Goal: Task Accomplishment & Management: Contribute content

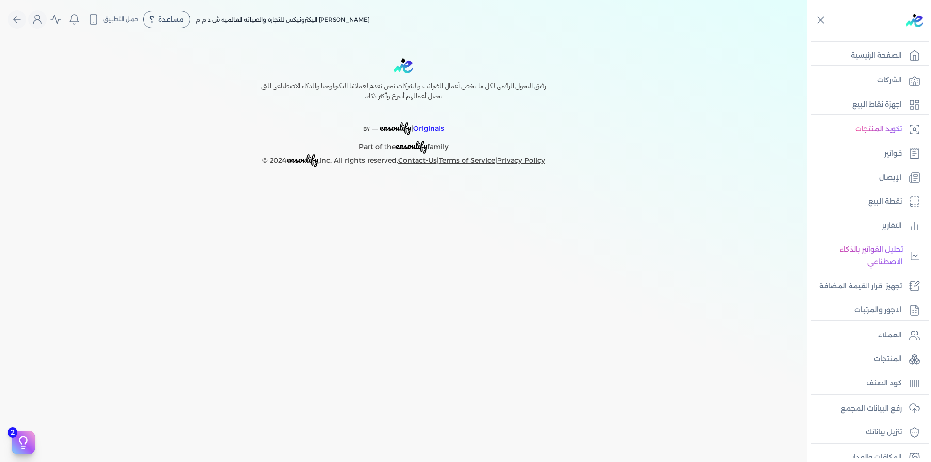
select select "EGP"
select select "B"
select select "EGS"
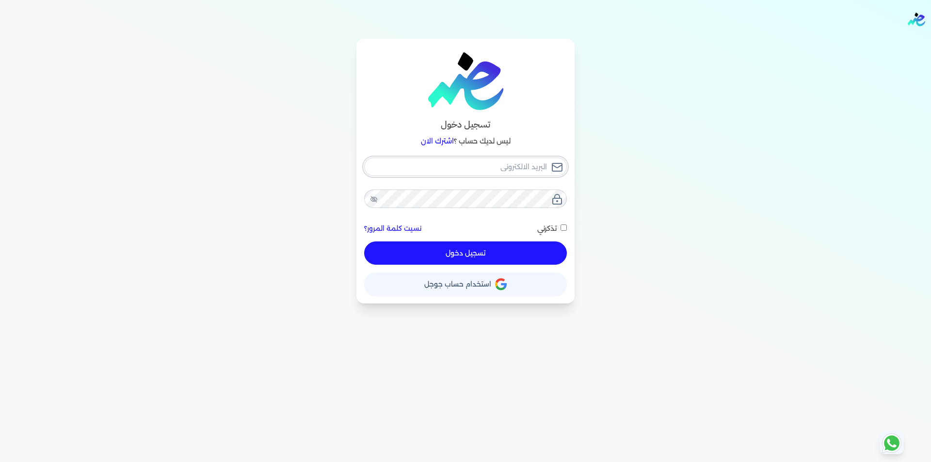
type input "[EMAIL_ADDRESS][DOMAIN_NAME]"
click at [524, 252] on button "تسجيل دخول" at bounding box center [465, 252] width 203 height 23
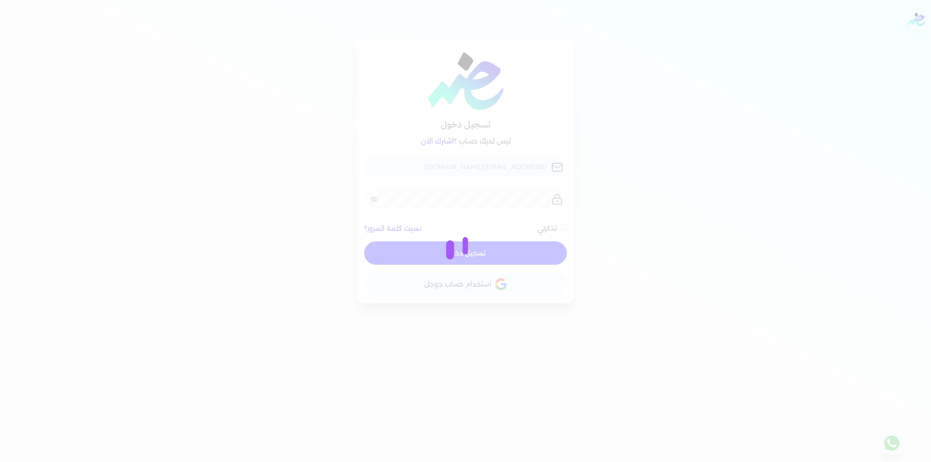
checkbox input "false"
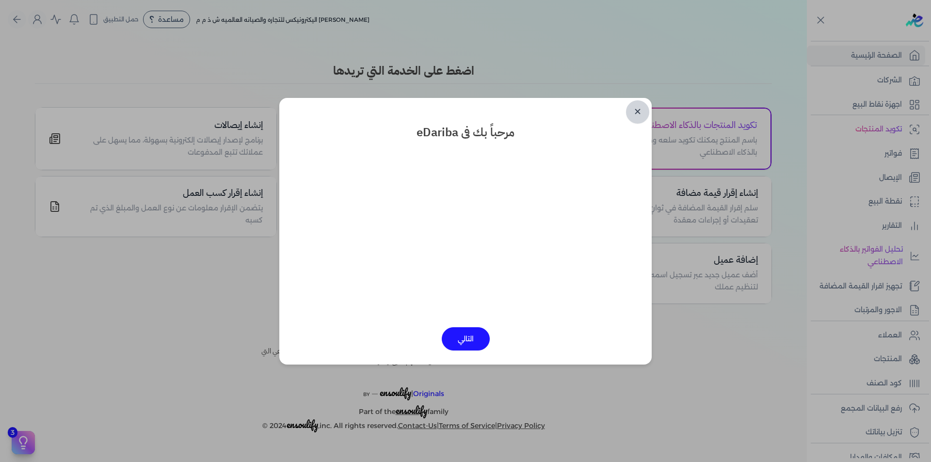
click at [640, 114] on link "✕" at bounding box center [637, 111] width 23 height 23
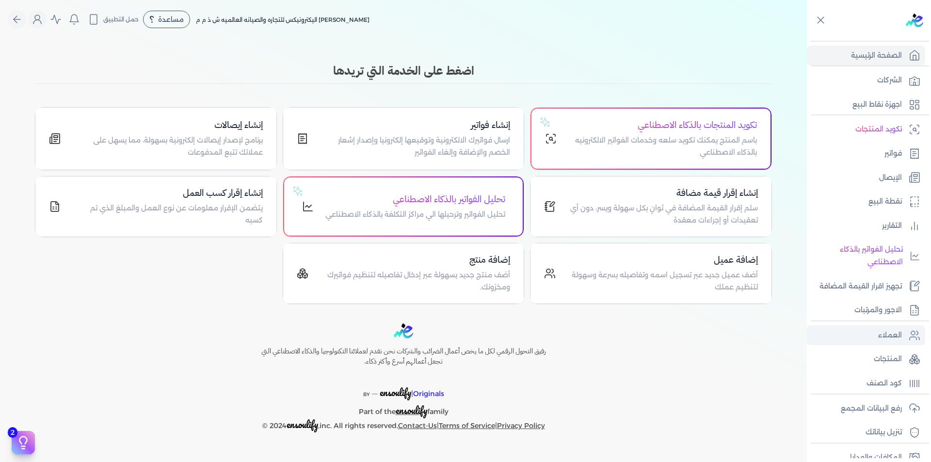
click at [890, 338] on p "العملاء" at bounding box center [890, 335] width 24 height 13
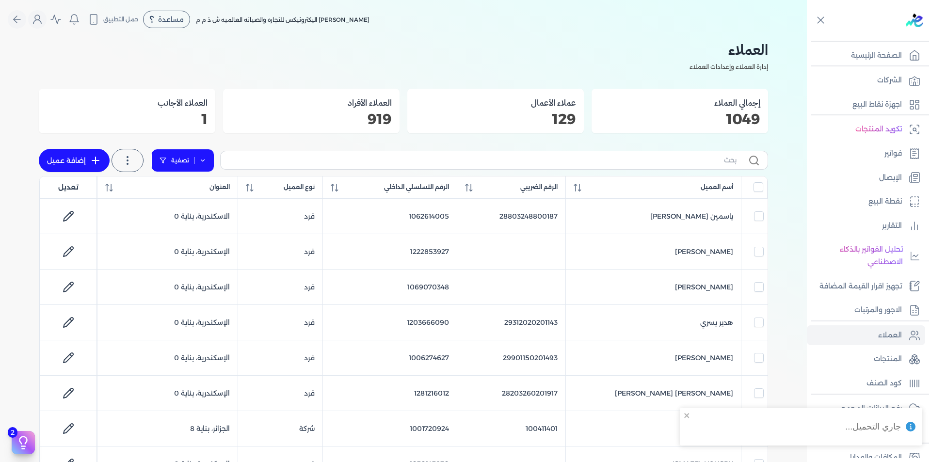
click at [201, 159] on icon at bounding box center [202, 160] width 7 height 7
click at [195, 188] on button "اضافة تصفية" at bounding box center [189, 192] width 59 height 12
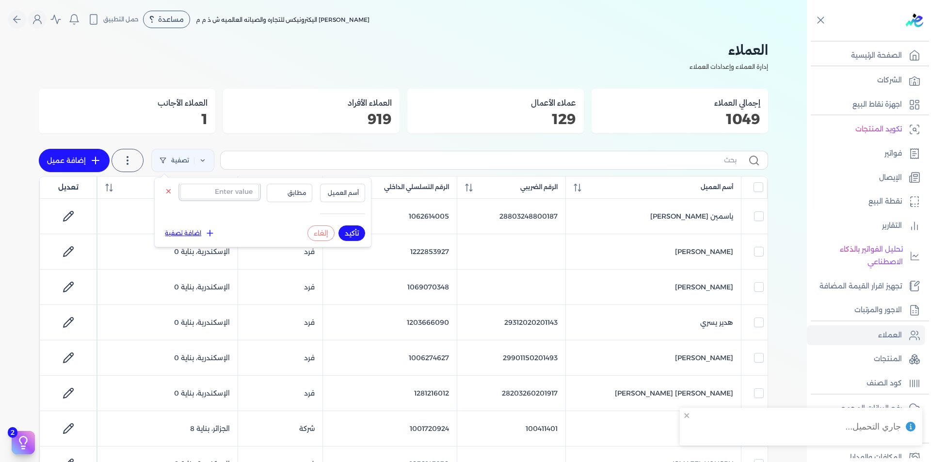
click at [214, 193] on input "text" at bounding box center [219, 192] width 79 height 16
paste input "1201239955"
type input "1201239955"
click at [343, 200] on button "أسم العميل" at bounding box center [343, 193] width 46 height 18
click at [348, 230] on li "الرقم التسلسلي الداخلي" at bounding box center [323, 231] width 74 height 9
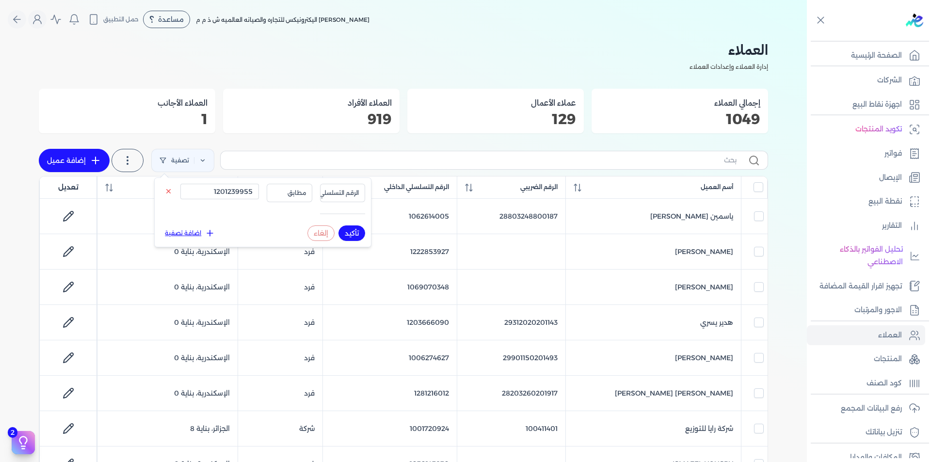
click at [349, 231] on button "تأكيد" at bounding box center [351, 233] width 27 height 16
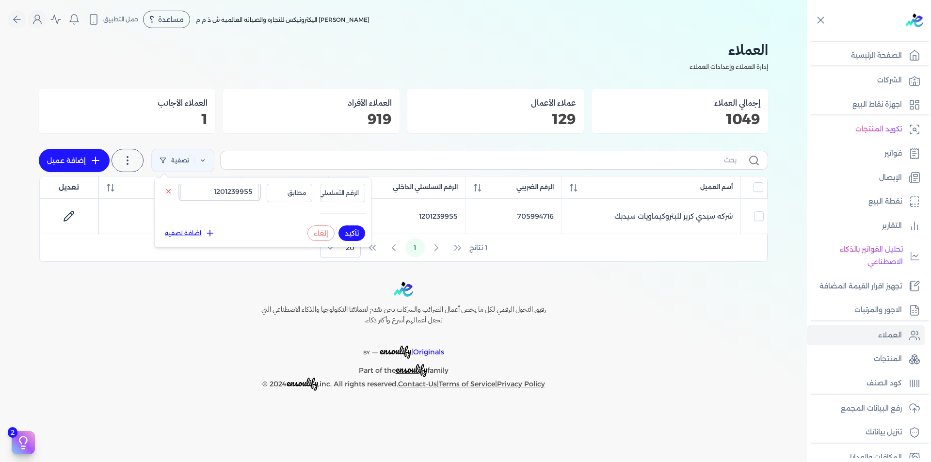
click at [240, 189] on input "1201239955" at bounding box center [219, 192] width 79 height 16
paste input "019046807"
click at [350, 231] on button "تأكيد" at bounding box center [351, 233] width 27 height 16
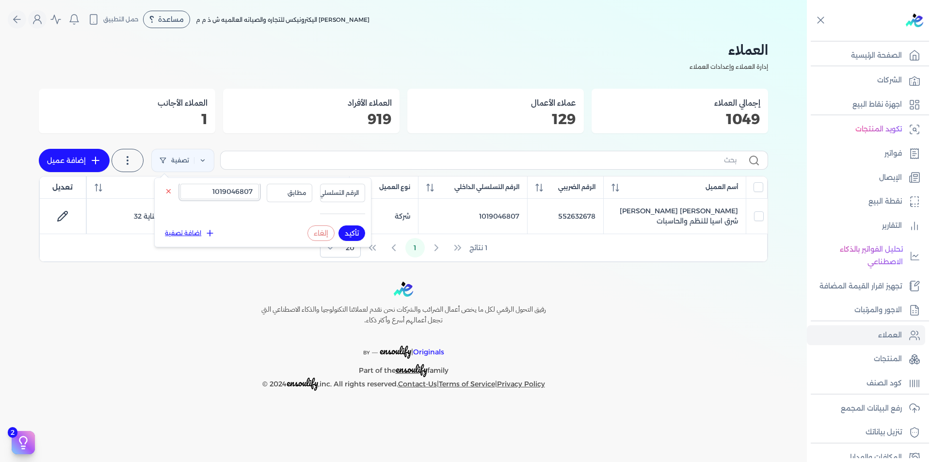
click at [217, 184] on input "1019046807" at bounding box center [219, 192] width 79 height 16
paste input "223321812"
click at [354, 232] on button "تأكيد" at bounding box center [351, 233] width 27 height 16
click at [241, 194] on input "1223321812" at bounding box center [219, 192] width 79 height 16
paste input "001199448"
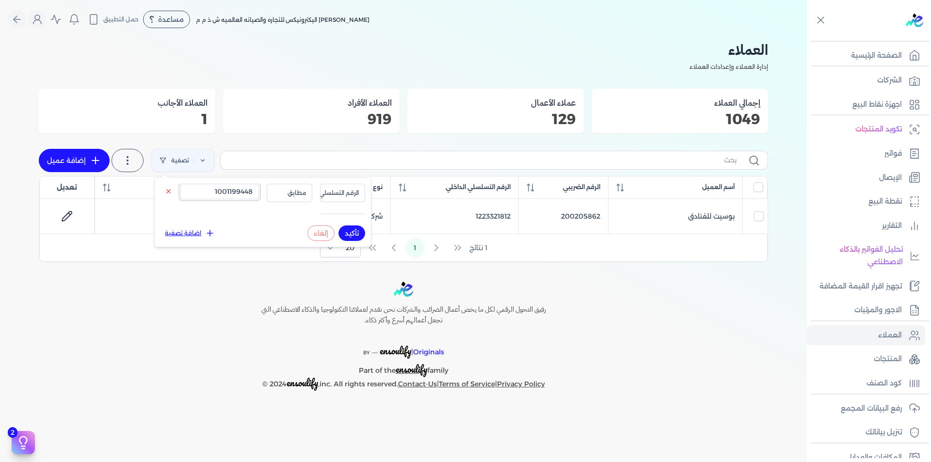
type input "1001199448"
click at [349, 234] on button "تأكيد" at bounding box center [351, 233] width 27 height 16
click at [323, 233] on button "إلغاء" at bounding box center [320, 233] width 27 height 16
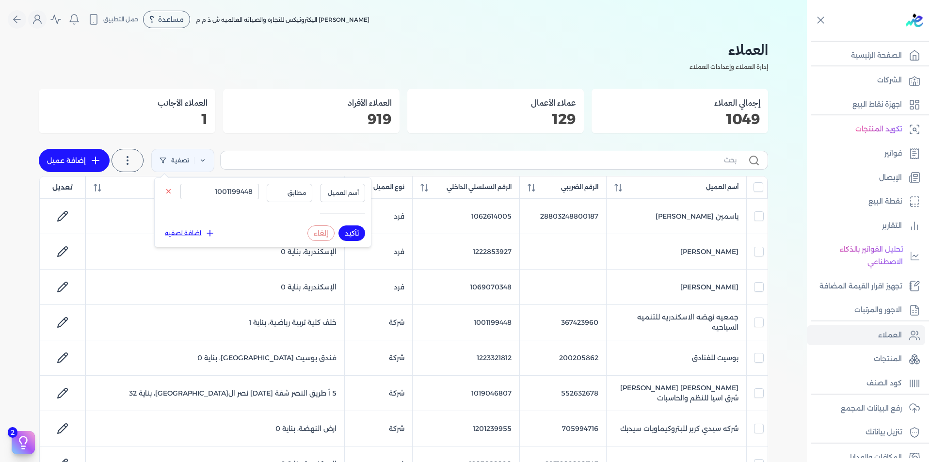
checkbox input "false"
click at [898, 410] on p "رفع البيانات المجمع" at bounding box center [871, 408] width 61 height 13
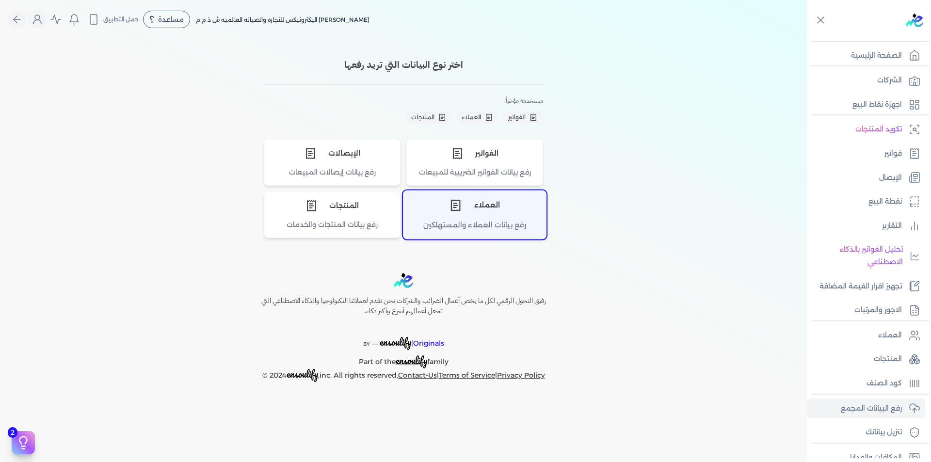
click at [481, 222] on div "رفع بيانات العملاء والمستهلكين" at bounding box center [474, 229] width 143 height 19
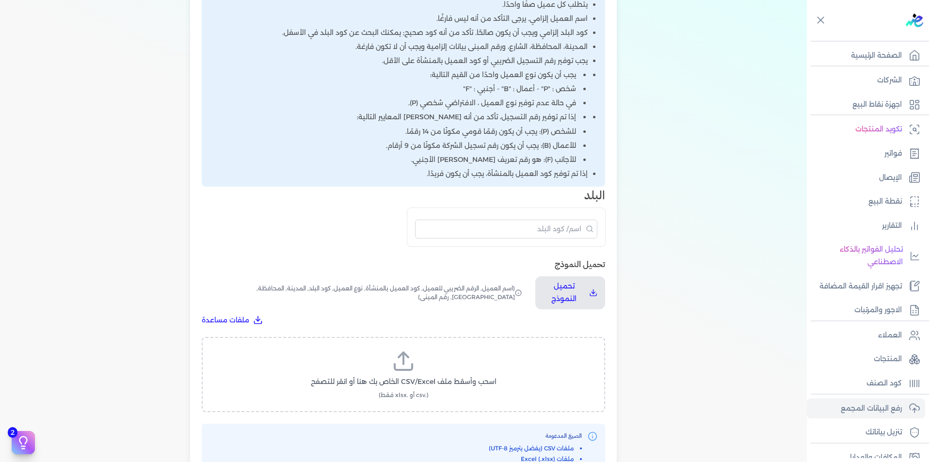
scroll to position [339, 0]
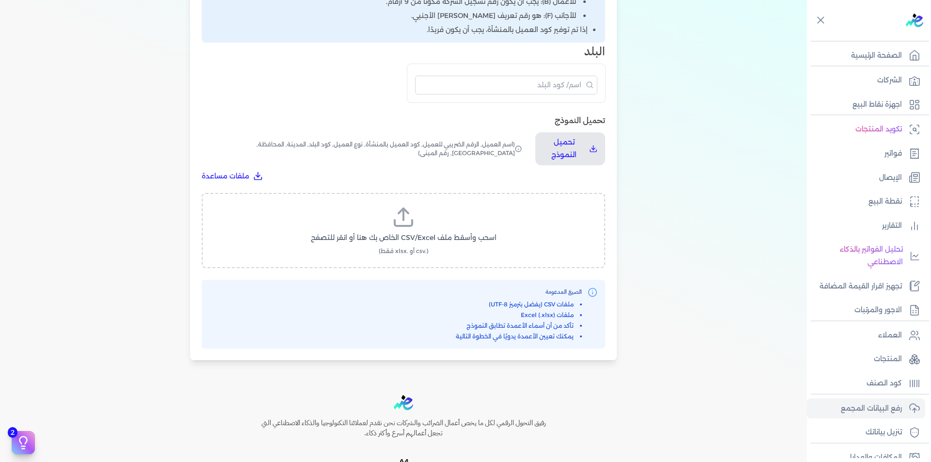
click at [420, 239] on span "اسحب وأسقط ملف CSV/Excel الخاص بك هنا أو انقر للتصفح" at bounding box center [404, 238] width 186 height 10
click at [0, 0] on input "اسحب وأسقط ملف CSV/Excel الخاص بك هنا أو انقر للتصفح (.csv أو .xlsx فقط)" at bounding box center [0, 0] width 0 height 0
click at [432, 252] on span "تحميل الملف" at bounding box center [432, 247] width 41 height 10
select select "أسم العميل"
select select "الرقم الضريبي"
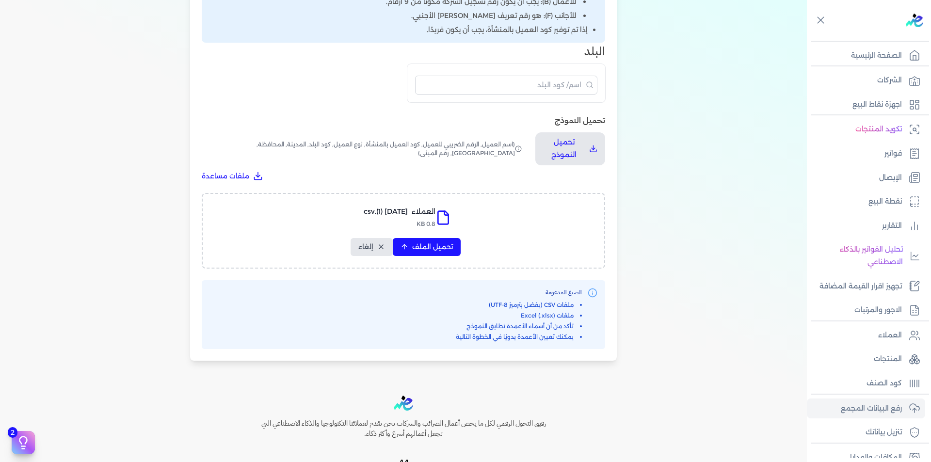
select select "الرقم التسلسلي الداخلي"
select select "نوع العميل"
select select "كود البلد"
select select "city"
select select "المحافظة"
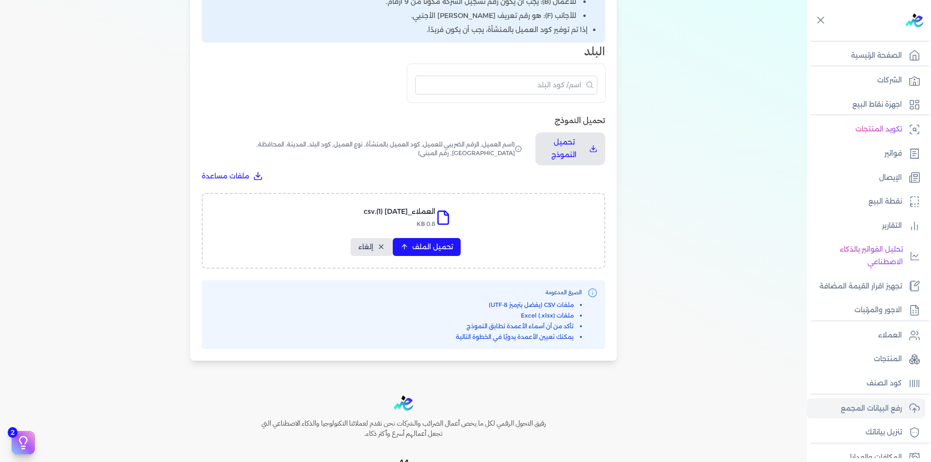
select select "الشارع"
select select "رقم المبنى"
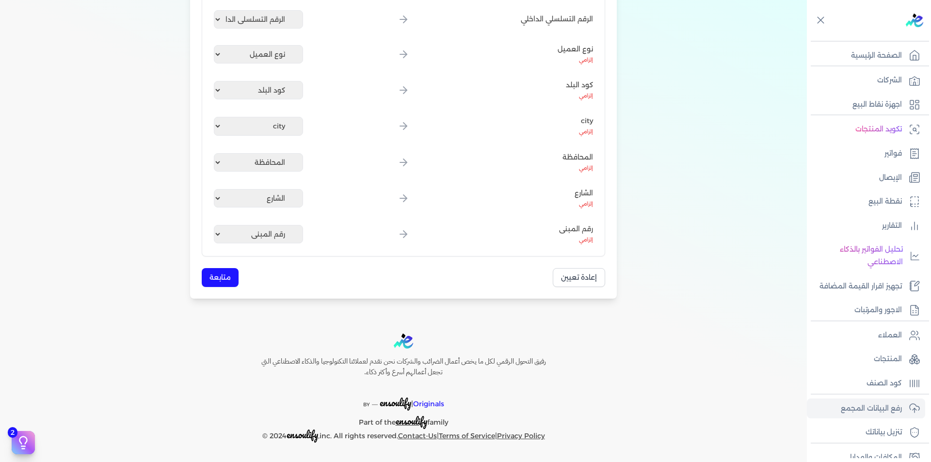
scroll to position [285, 0]
click at [226, 271] on button "متابعة" at bounding box center [220, 277] width 37 height 19
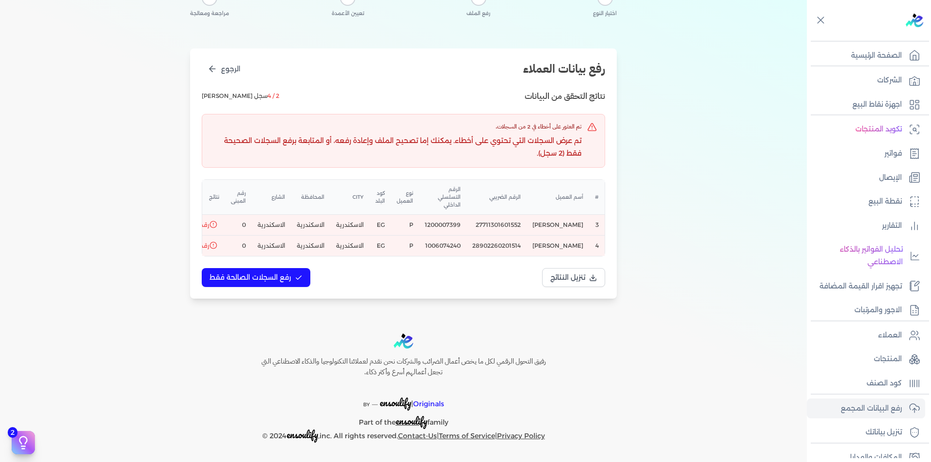
scroll to position [0, 0]
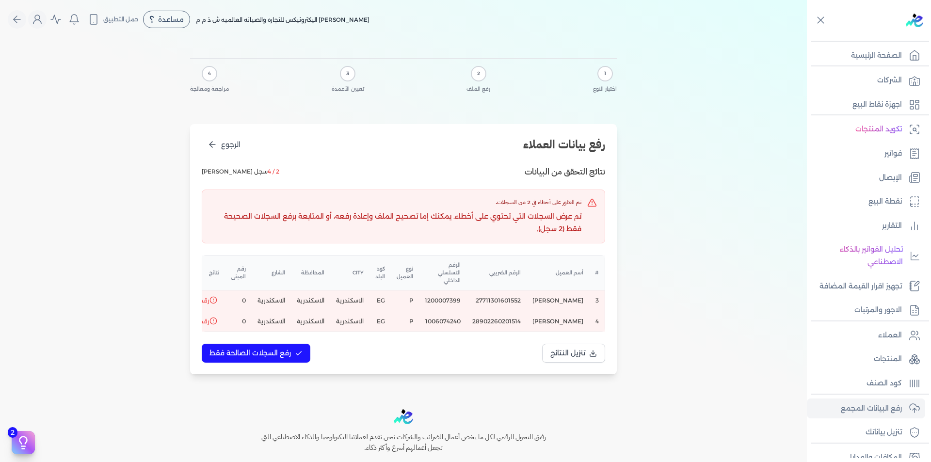
click at [507, 314] on td "28902260201514" at bounding box center [496, 321] width 60 height 21
click at [459, 315] on td "1006074240" at bounding box center [443, 321] width 48 height 21
copy td "1006074240"
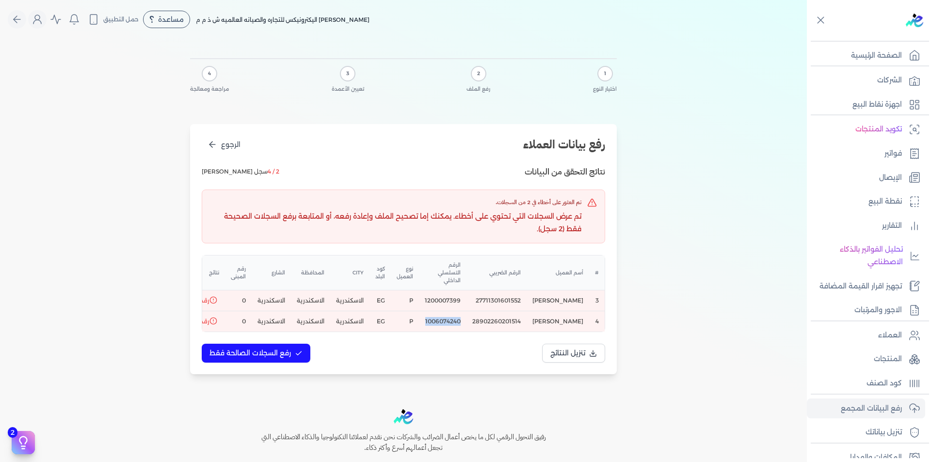
click at [462, 314] on td "1006074240" at bounding box center [443, 321] width 48 height 21
click at [451, 290] on td "1200007399" at bounding box center [443, 300] width 48 height 21
copy td "1200007399"
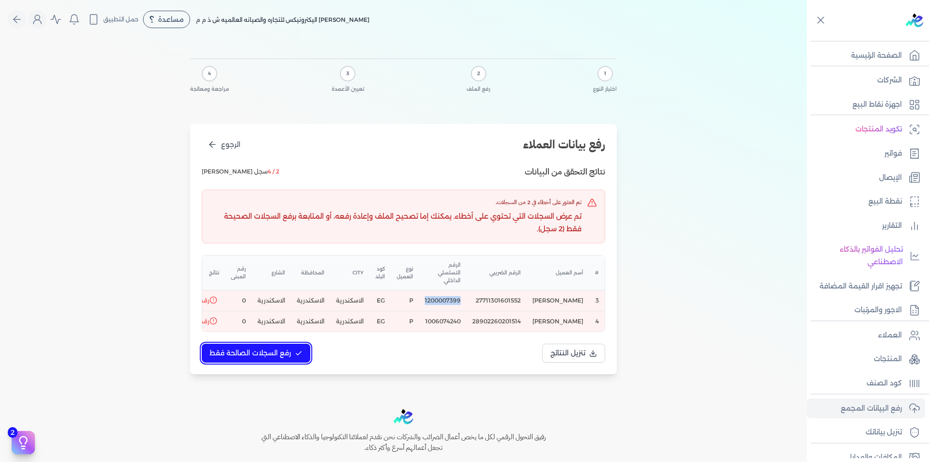
click at [268, 352] on span "رفع السجلات الصالحة فقط" at bounding box center [249, 353] width 81 height 10
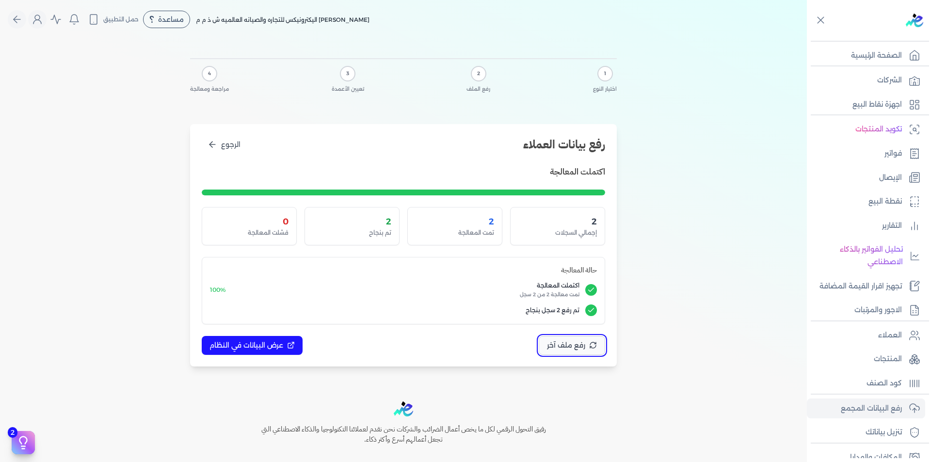
click at [567, 342] on span "رفع ملف آخر" at bounding box center [566, 345] width 38 height 10
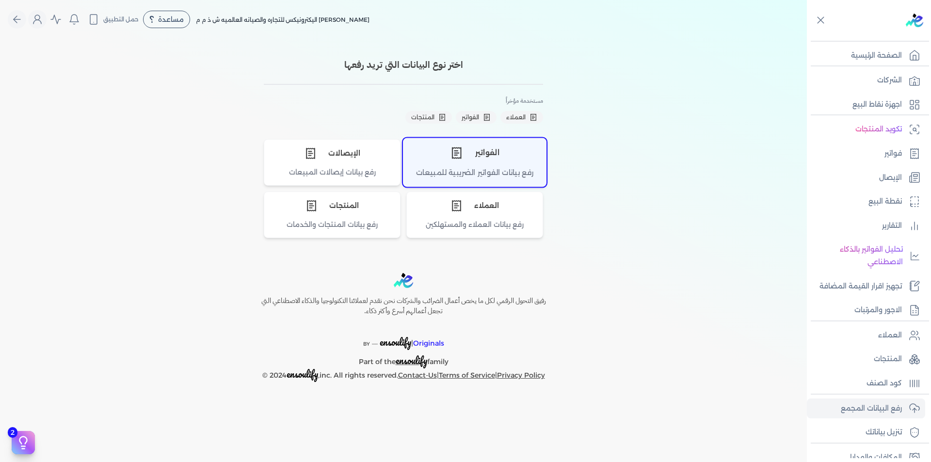
click at [493, 175] on div "رفع بيانات الفواتير الضريبية للمبيعات" at bounding box center [474, 176] width 143 height 19
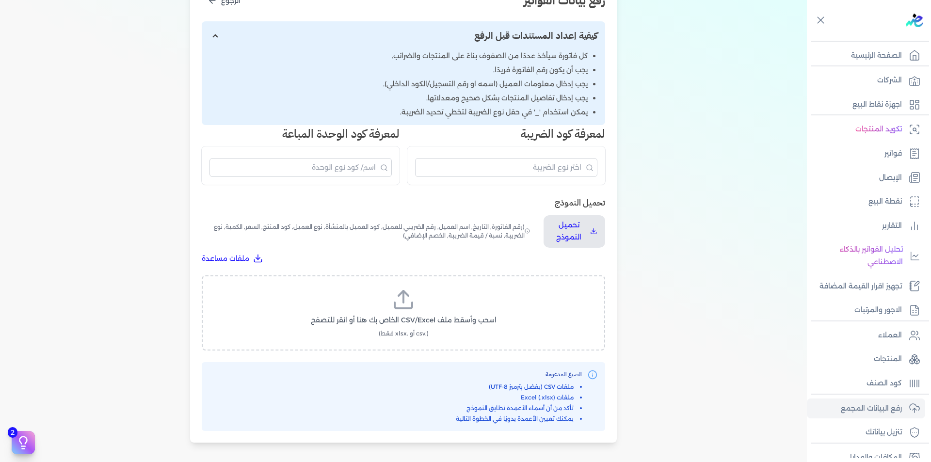
scroll to position [145, 0]
click at [431, 304] on label "اسحب وأسقط ملف CSV/Excel الخاص بك هنا أو انقر للتصفح (.csv أو .xlsx فقط)" at bounding box center [403, 311] width 378 height 50
click at [0, 0] on input "اسحب وأسقط ملف CSV/Excel الخاص بك هنا أو انقر للتصفح (.csv أو .xlsx فقط)" at bounding box center [0, 0] width 0 height 0
click at [441, 330] on span "تحميل الملف" at bounding box center [432, 328] width 41 height 10
select select "رقم الفاتورة"
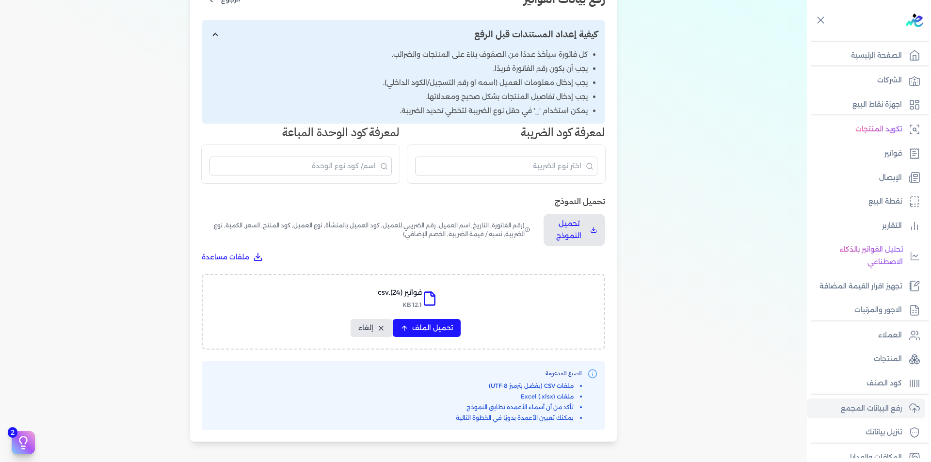
select select "التاريخ"
select select "أسم العميل"
select select "الرقم الضريبي"
select select "نوع العميل"
select select "الرقم التسلسلي الداخلي"
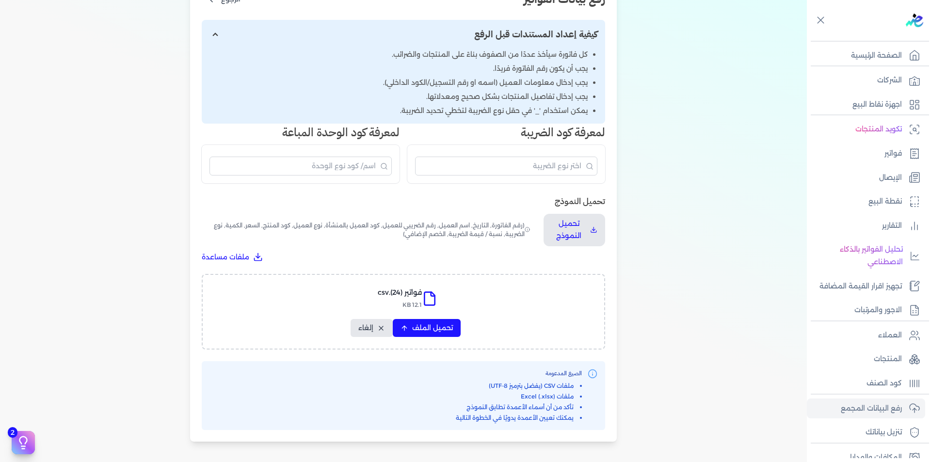
select select "وصف البند"
select select "سيريال المنتج"
select select "السعر"
select select "الكمية"
select select "نوع الضريبة"
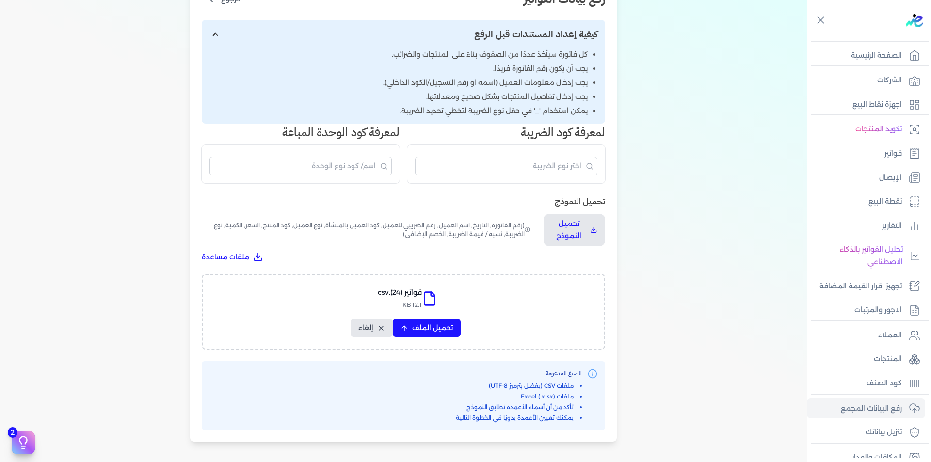
select select "نسبة / قيمة الضريبة"
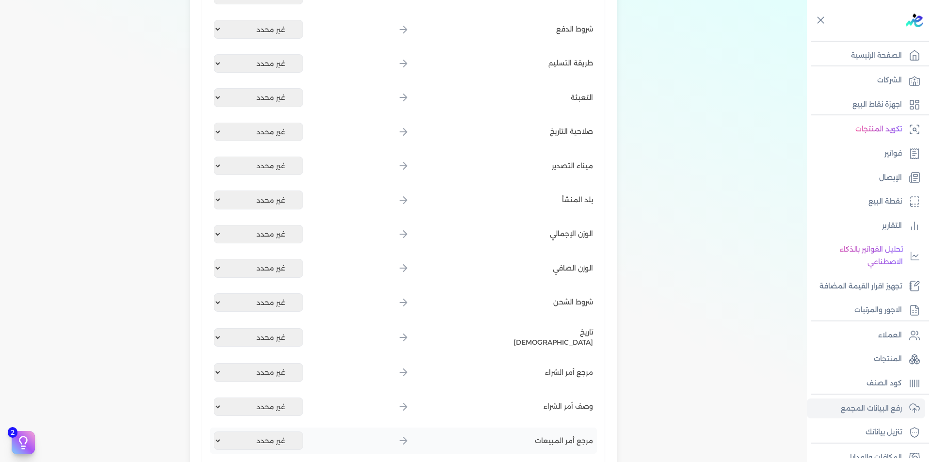
scroll to position [1130, 0]
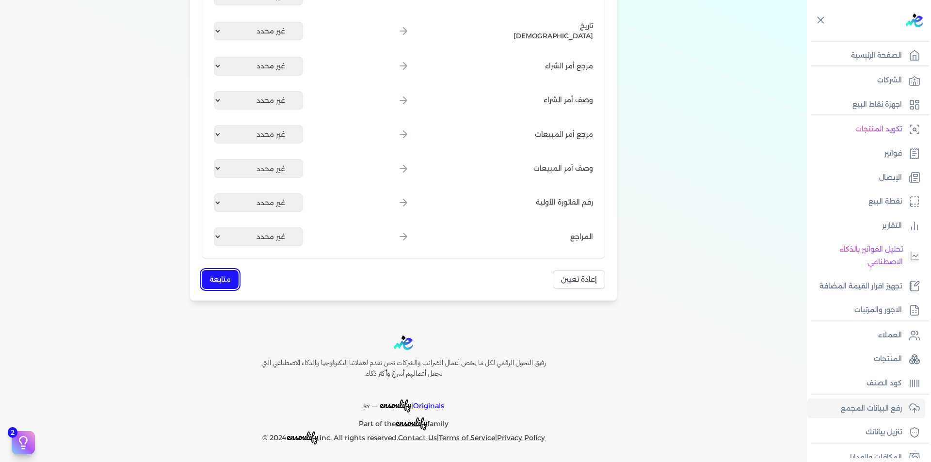
click at [226, 274] on button "متابعة" at bounding box center [220, 279] width 37 height 19
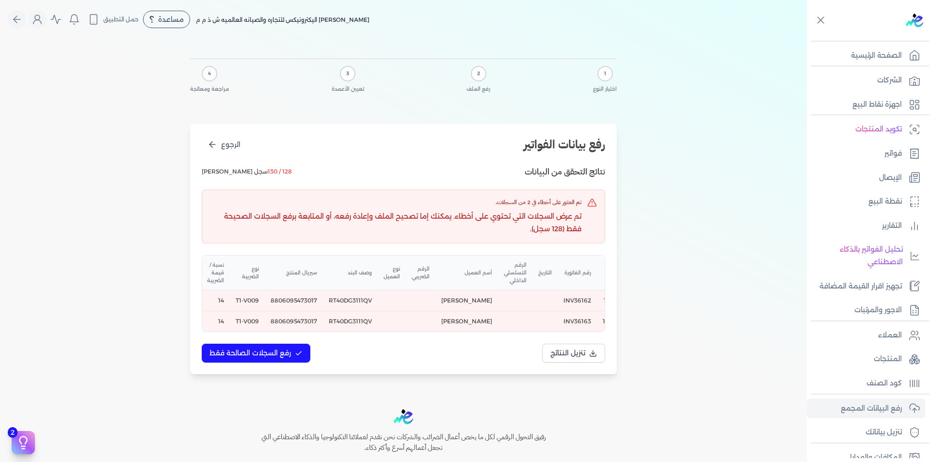
scroll to position [0, 0]
click at [309, 299] on td "8806095473017" at bounding box center [284, 300] width 58 height 21
click at [368, 302] on td "RT40DG3111QV" at bounding box center [340, 300] width 55 height 21
click at [350, 295] on td "RT40DG3111QV" at bounding box center [340, 300] width 55 height 21
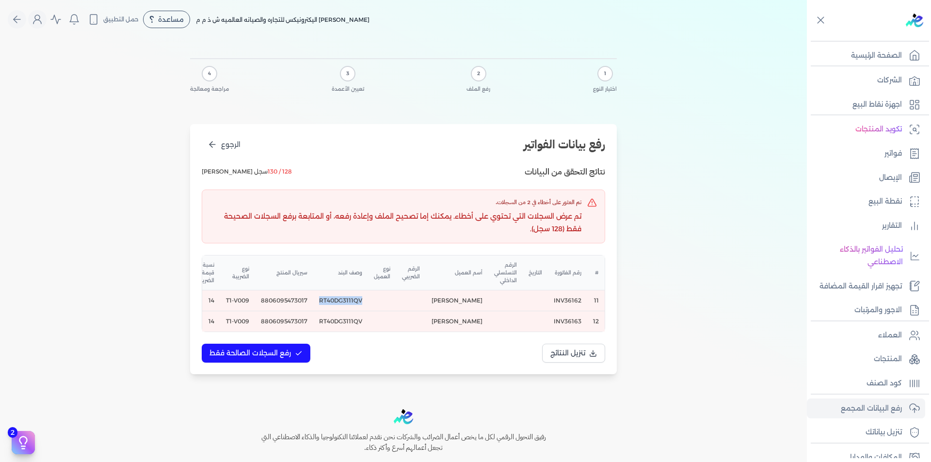
click at [350, 295] on td "RT40DG3111QV" at bounding box center [340, 300] width 55 height 21
click at [356, 299] on td "RT40DG3111QV" at bounding box center [340, 300] width 55 height 21
click at [299, 303] on td "8806095473017" at bounding box center [284, 300] width 58 height 21
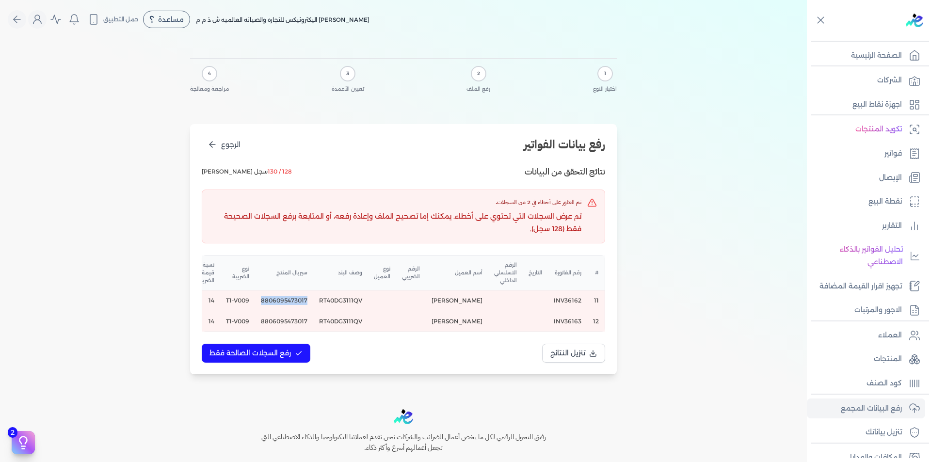
copy td "8806095473017"
click at [225, 148] on span "الرجوع" at bounding box center [230, 145] width 19 height 10
select select "رقم الفاتورة"
select select "التاريخ"
select select "أسم العميل"
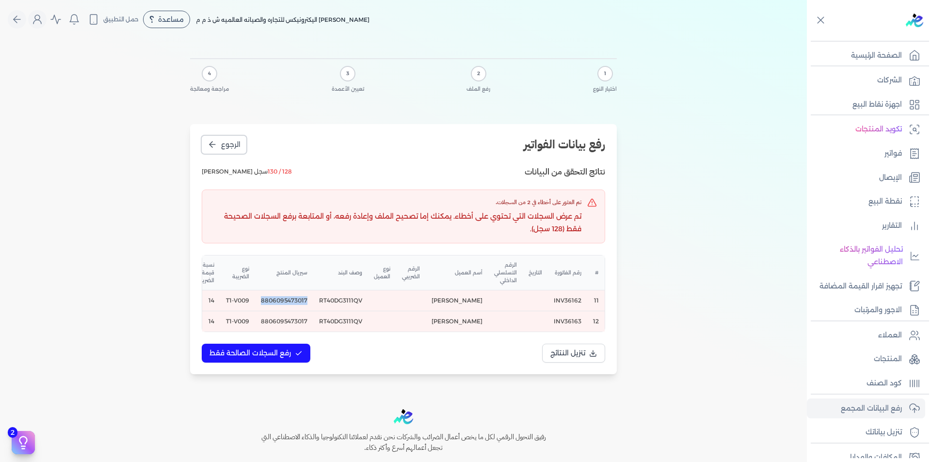
select select "الرقم الضريبي"
select select "نوع العميل"
select select "الرقم التسلسلي الداخلي"
select select "وصف البند"
select select "سيريال المنتج"
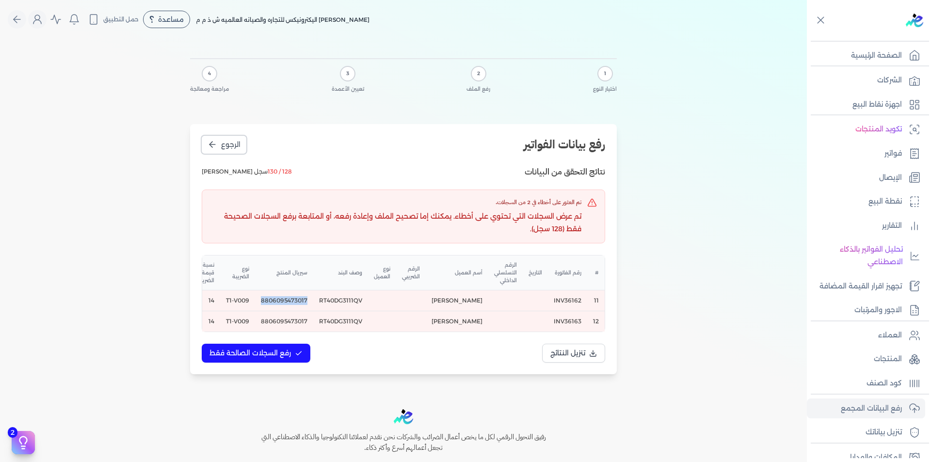
select select "السعر"
select select "الكمية"
select select "نوع الضريبة"
select select "نسبة / قيمة الضريبة"
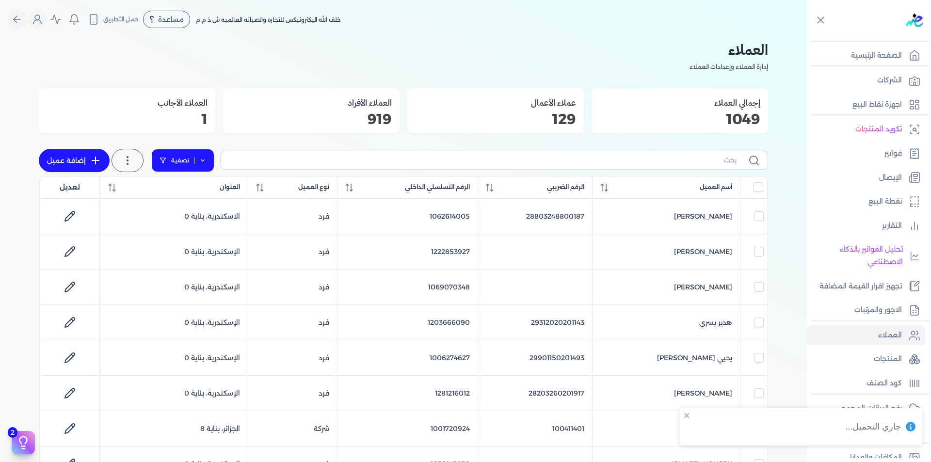
click at [199, 164] on link "تصفية" at bounding box center [182, 160] width 63 height 23
click at [196, 192] on button "اضافة تصفية" at bounding box center [189, 191] width 59 height 12
drag, startPoint x: 211, startPoint y: 192, endPoint x: 232, endPoint y: 191, distance: 20.9
click at [211, 192] on input "text" at bounding box center [219, 191] width 79 height 16
paste input "1006074240"
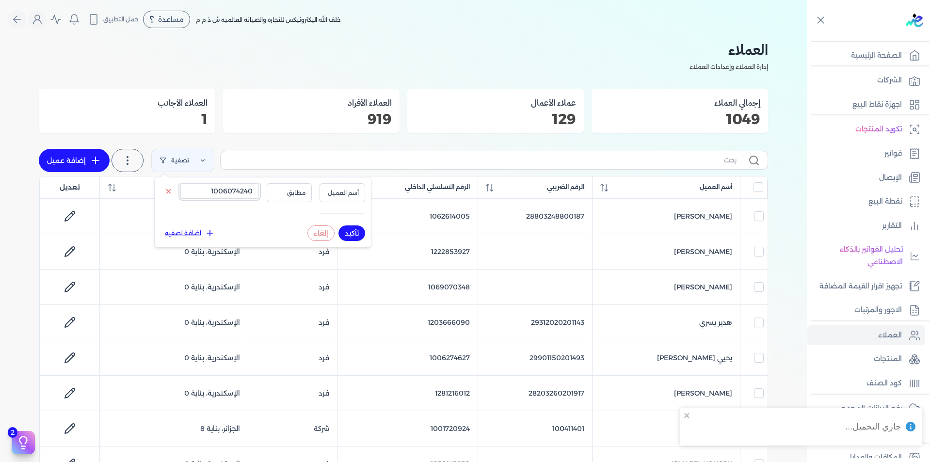
type input "1006074240"
click at [330, 191] on span "أسم العميل" at bounding box center [342, 193] width 33 height 9
click at [344, 231] on li "الرقم التسلسلي الداخلي" at bounding box center [323, 231] width 74 height 9
click at [351, 233] on button "تأكيد" at bounding box center [351, 233] width 27 height 16
checkbox input "false"
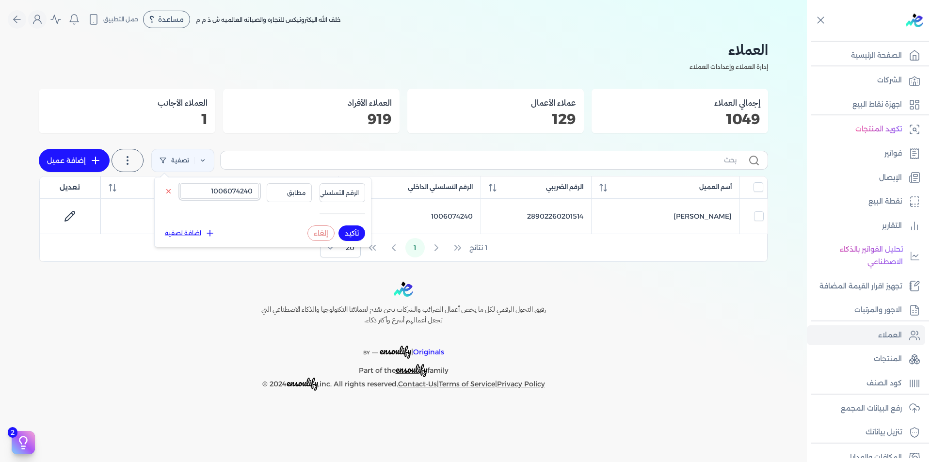
click at [233, 188] on input "1006074240" at bounding box center [219, 191] width 79 height 16
paste input "200007399"
type input "1200007399"
click at [349, 232] on button "تأكيد" at bounding box center [351, 233] width 27 height 16
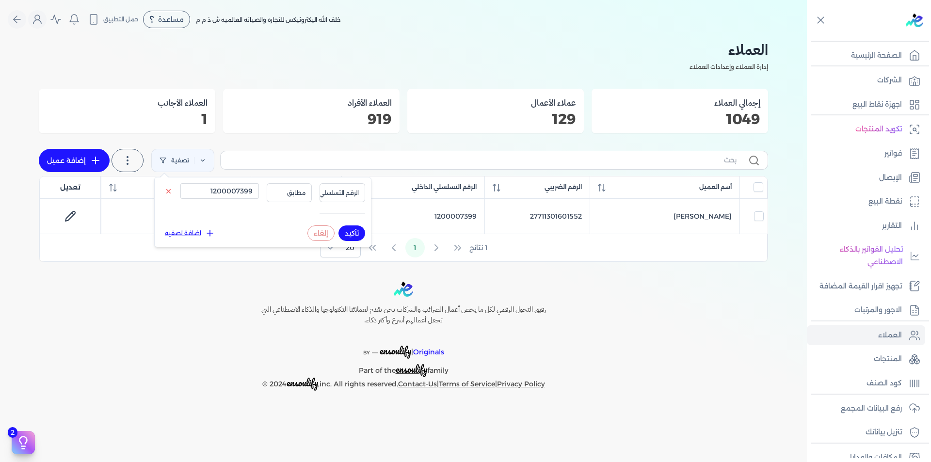
click at [319, 234] on button "إلغاء" at bounding box center [320, 233] width 27 height 16
checkbox input "false"
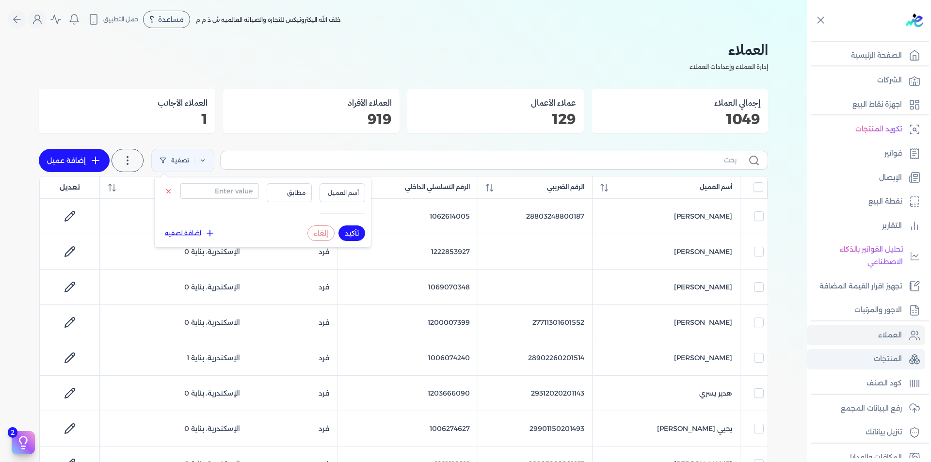
click at [904, 364] on link "المنتجات" at bounding box center [866, 359] width 118 height 20
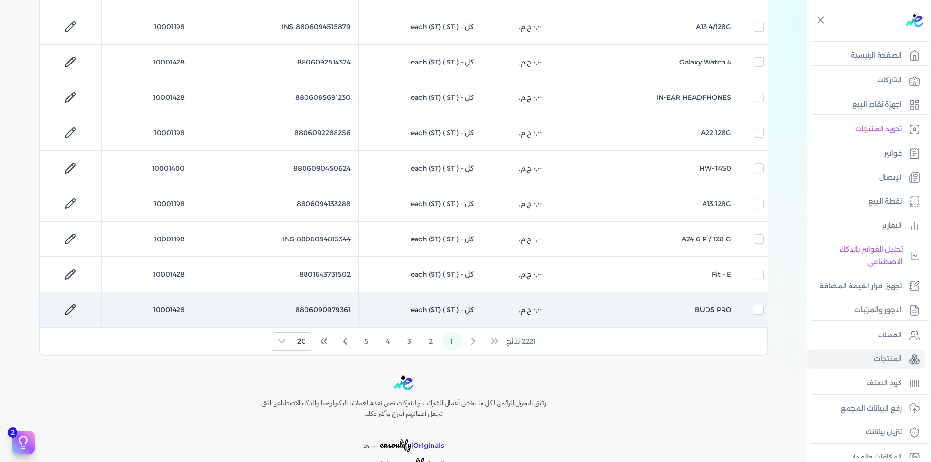
scroll to position [582, 0]
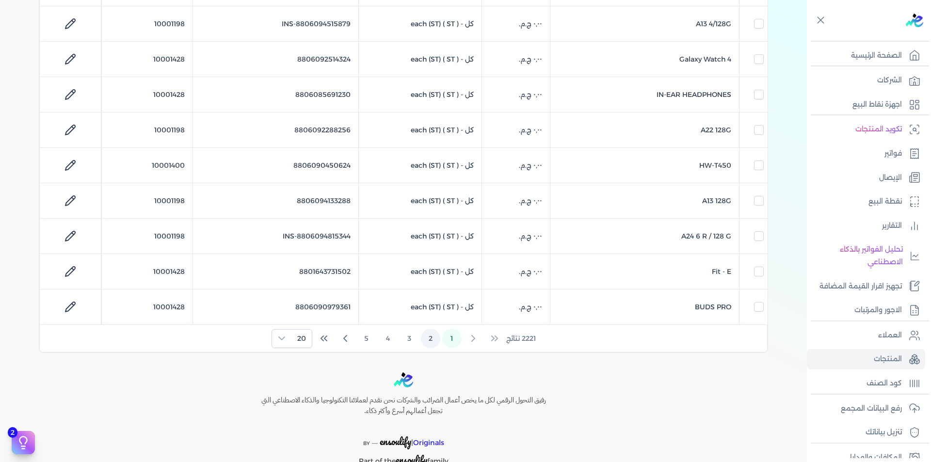
click at [433, 339] on button "2" at bounding box center [430, 338] width 19 height 19
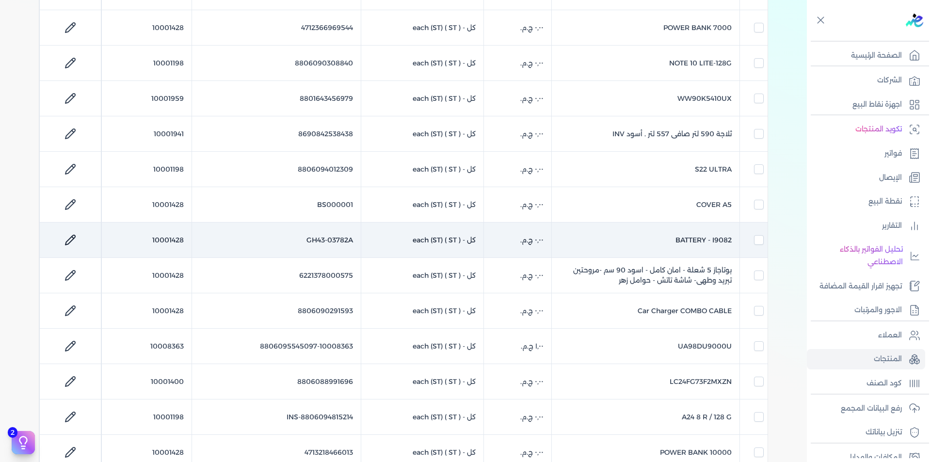
scroll to position [620, 0]
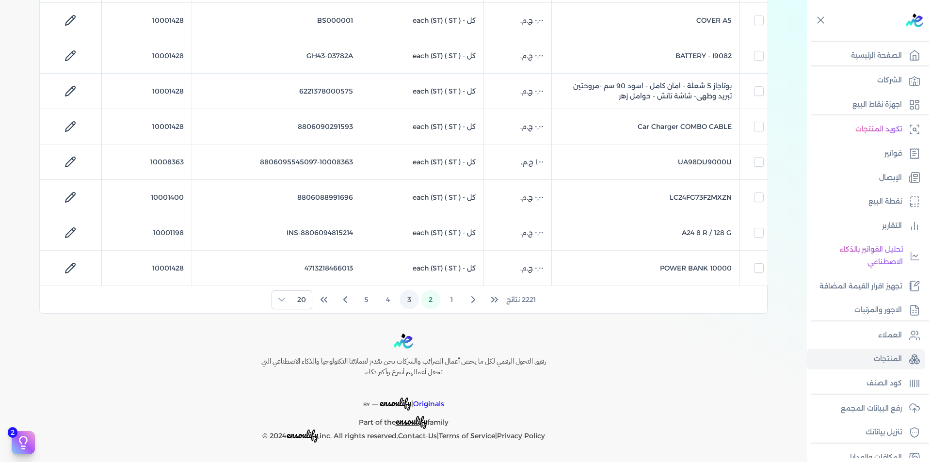
click at [412, 300] on button "3" at bounding box center [408, 299] width 19 height 19
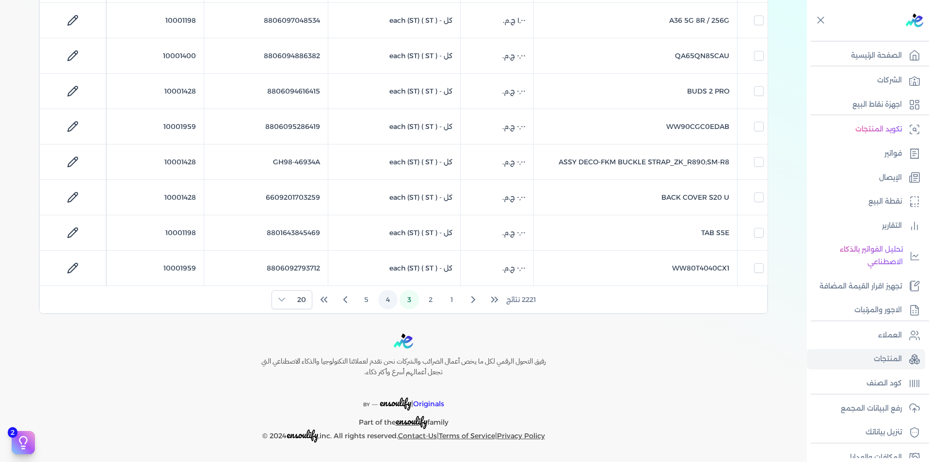
click at [382, 297] on button "4" at bounding box center [387, 299] width 19 height 19
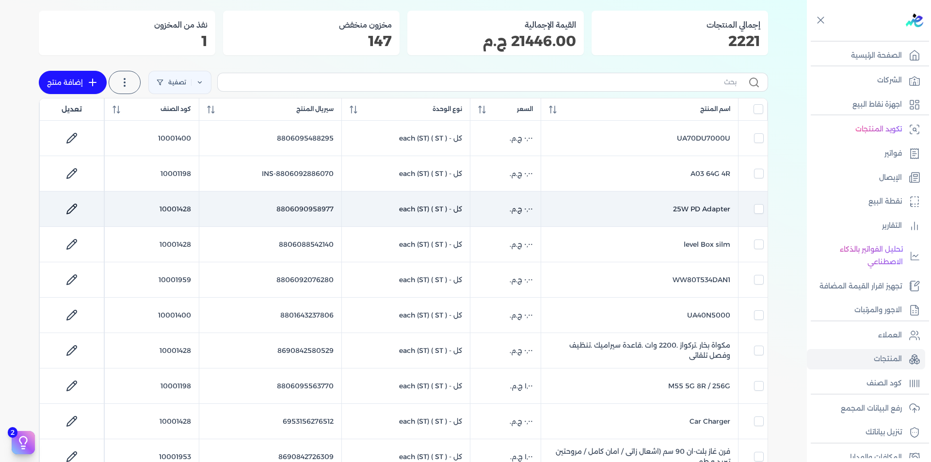
scroll to position [0, 0]
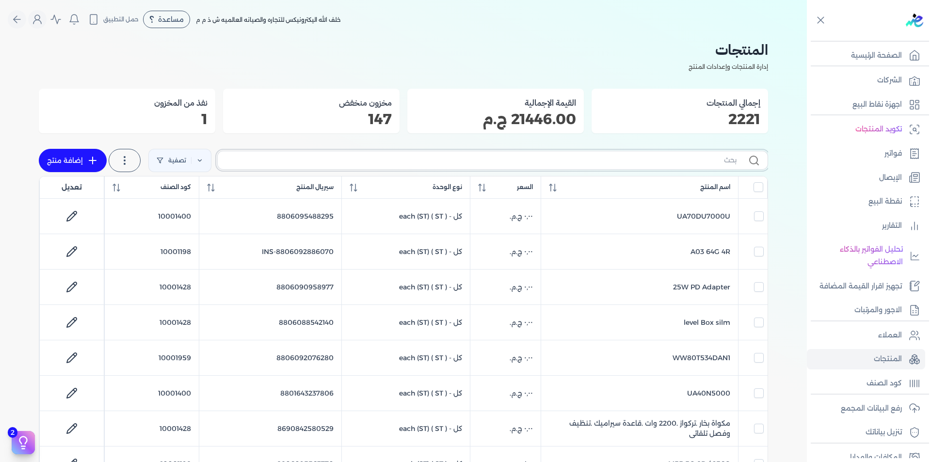
click at [647, 161] on input "text" at bounding box center [480, 160] width 511 height 10
type input "ق"
checkbox input "false"
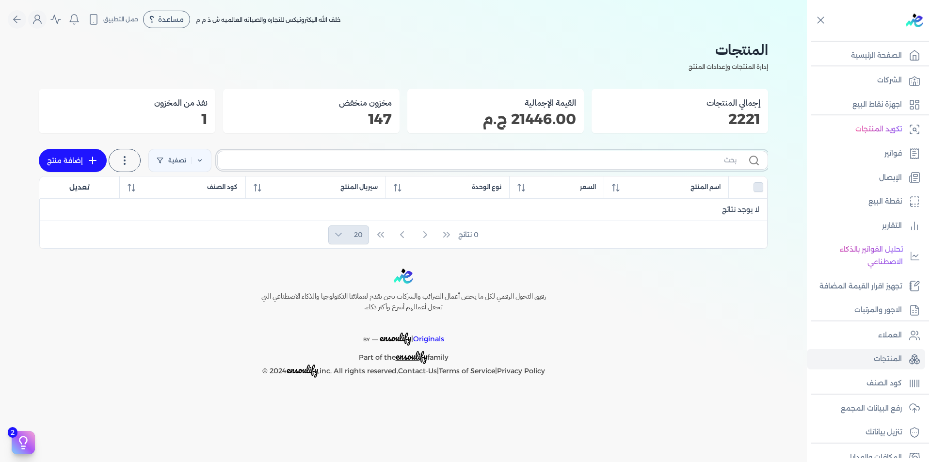
checkbox input "false"
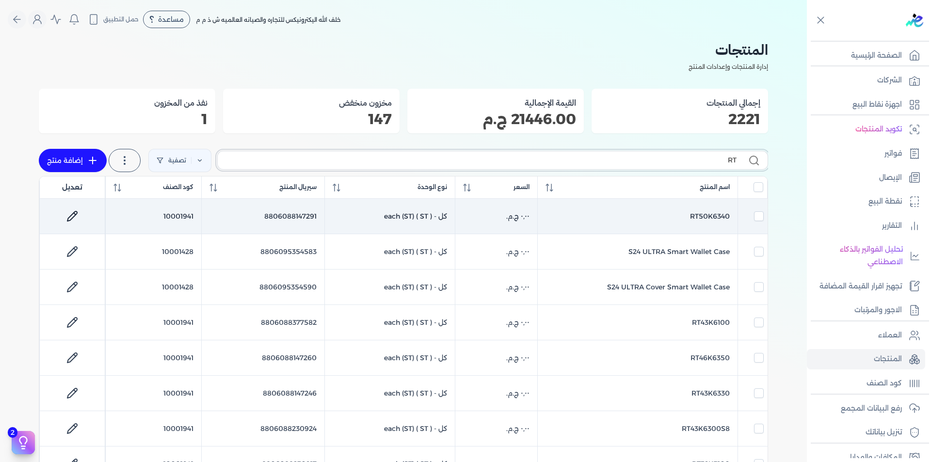
type input "RT"
click at [179, 220] on td "10001941" at bounding box center [153, 216] width 96 height 35
checkbox input "true"
checkbox input "false"
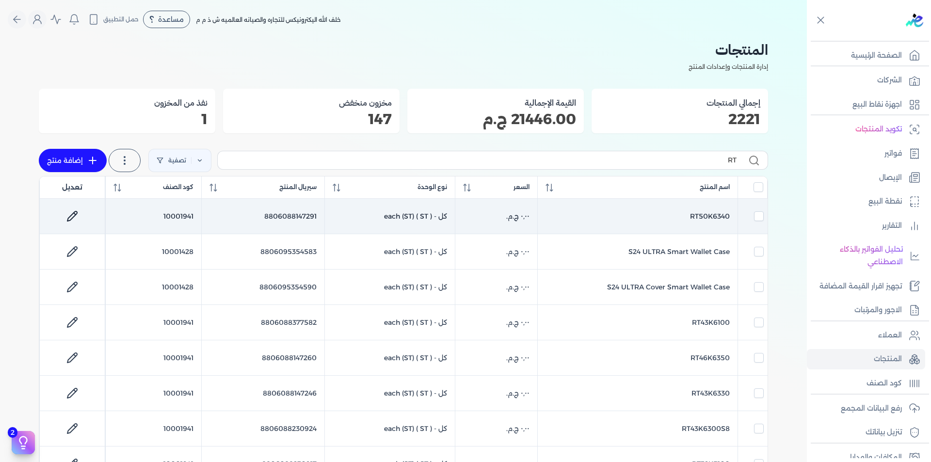
checkbox input "false"
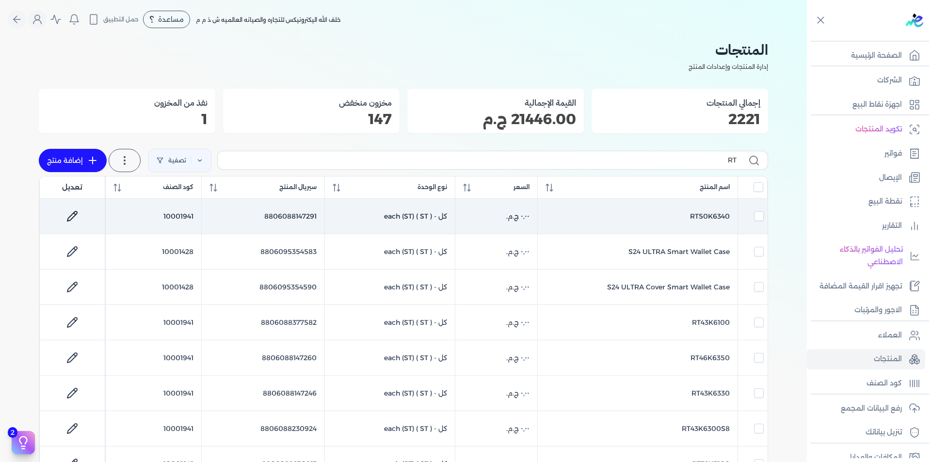
checkbox input "false"
click at [182, 218] on td "10001941" at bounding box center [153, 216] width 96 height 35
checkbox input "false"
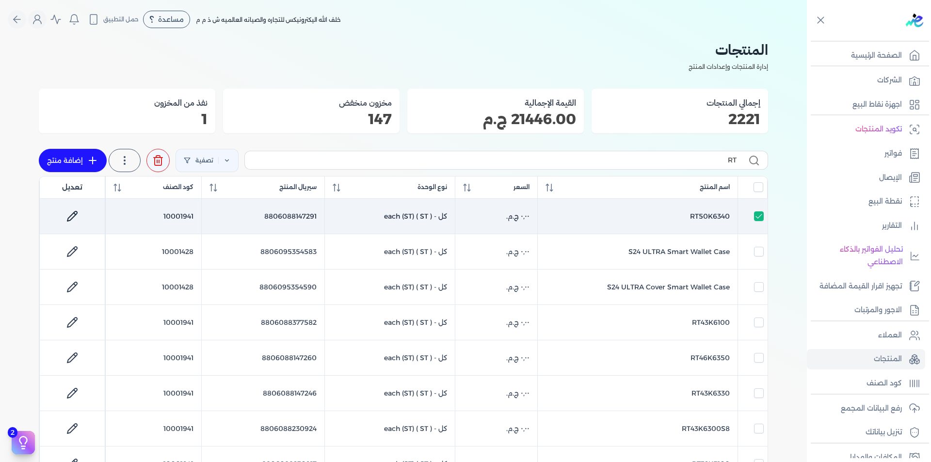
checkbox input "false"
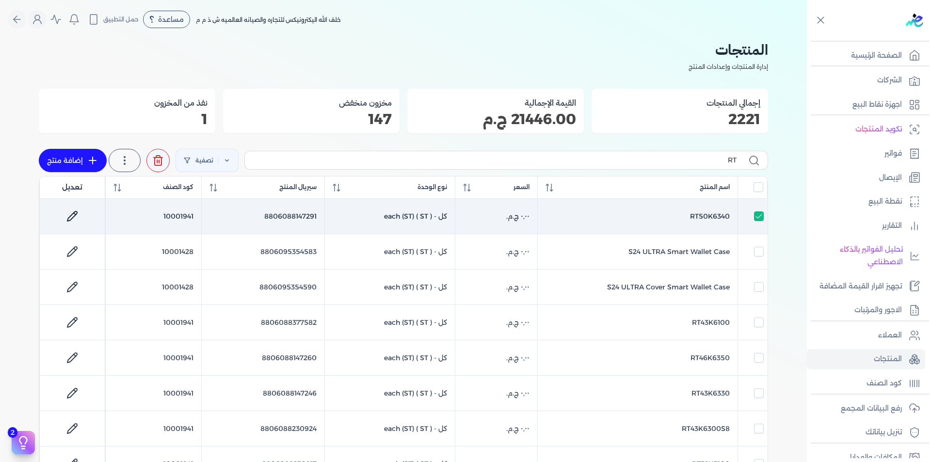
checkbox input "false"
click at [182, 218] on td "10001941" at bounding box center [153, 216] width 96 height 35
checkbox input "true"
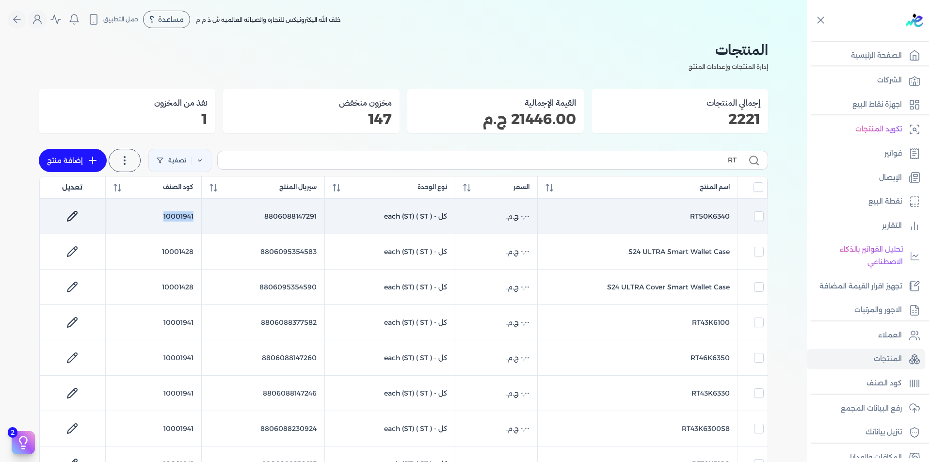
checkbox input "false"
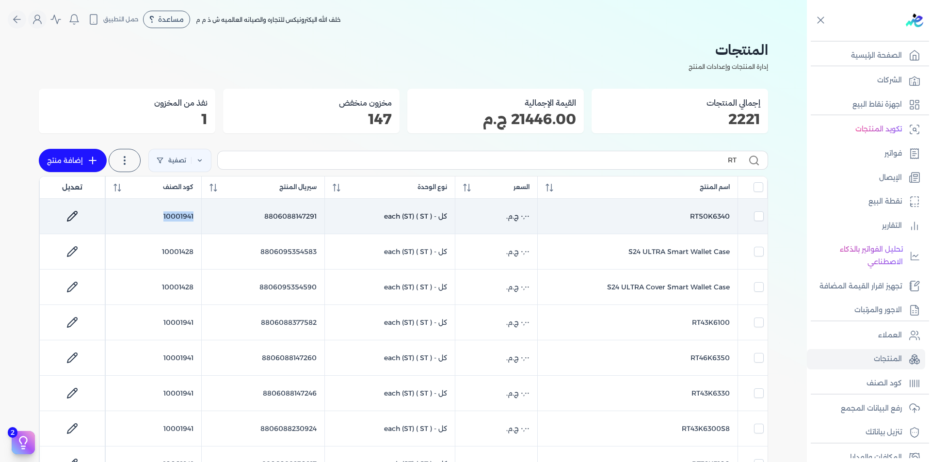
checkbox input "false"
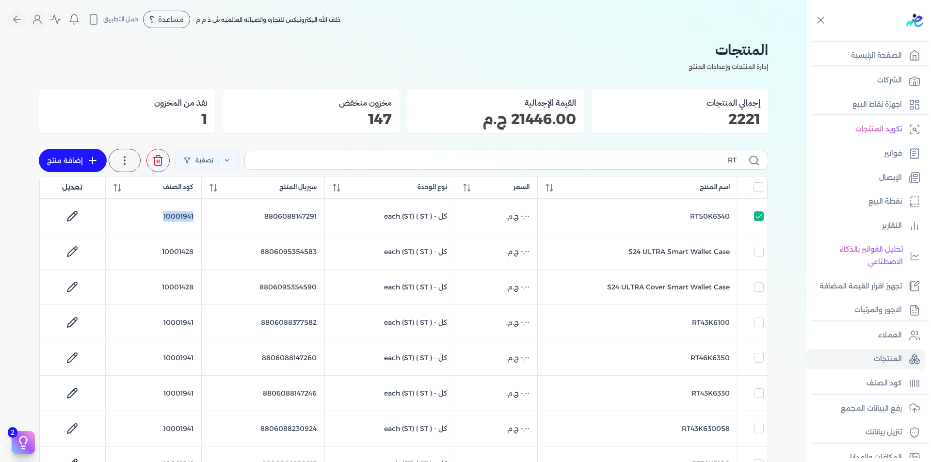
click at [93, 157] on icon at bounding box center [93, 161] width 12 height 12
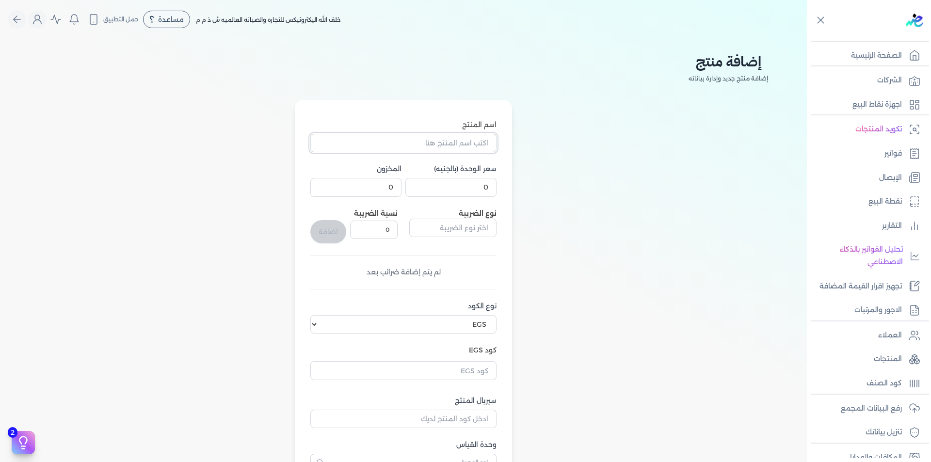
click at [452, 147] on input "اسم المنتج" at bounding box center [403, 143] width 186 height 18
drag, startPoint x: 547, startPoint y: 194, endPoint x: 544, endPoint y: 205, distance: 11.1
click at [548, 195] on div "اسم المنتج سعر الوحدة (بالجنيه) 0 المخزون 0 نوع الضريبة نسبة الضريبة 0 اضافة لم…" at bounding box center [403, 308] width 729 height 416
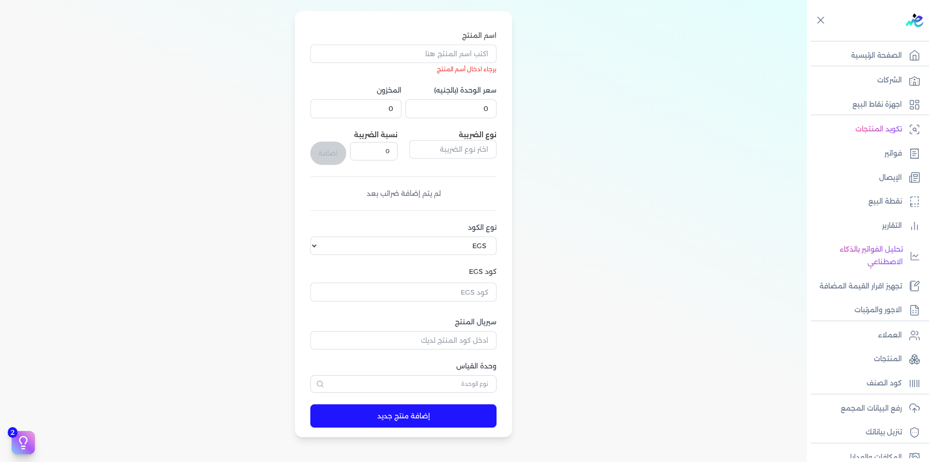
scroll to position [97, 0]
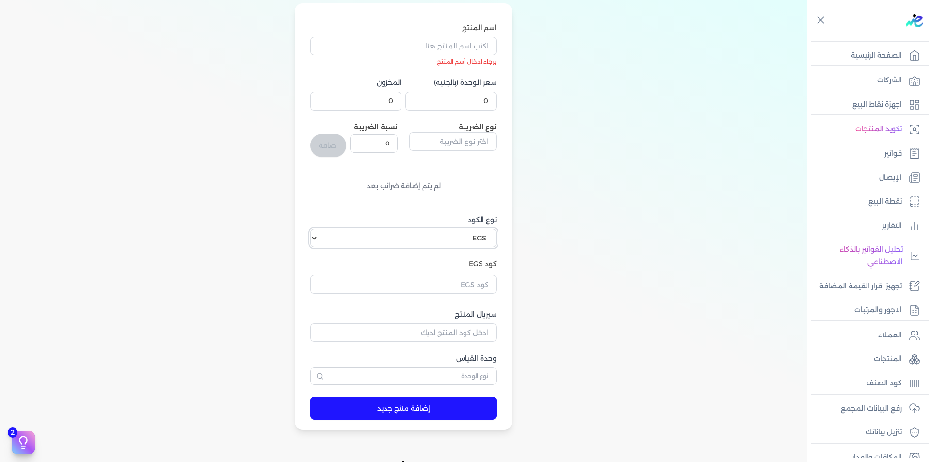
click at [475, 240] on select "اختر نوع الكود EGS GS1" at bounding box center [403, 238] width 186 height 18
select select "GS1"
click at [312, 229] on select "اختر نوع الكود EGS GS1" at bounding box center [403, 238] width 186 height 18
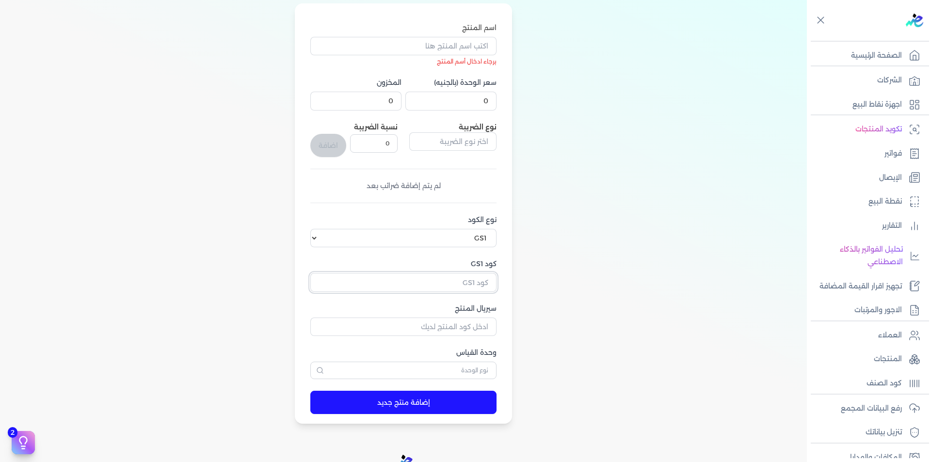
click at [481, 277] on input "كود GS1" at bounding box center [403, 282] width 186 height 18
drag, startPoint x: 480, startPoint y: 287, endPoint x: 694, endPoint y: 234, distance: 220.4
click at [694, 234] on div "اسم المنتج برجاء ادخال أسم المنتج سعر الوحدة (بالجنيه) 0 المخزون 0 نوع الضريبة …" at bounding box center [403, 213] width 729 height 421
click at [897, 358] on p "المنتجات" at bounding box center [888, 359] width 28 height 13
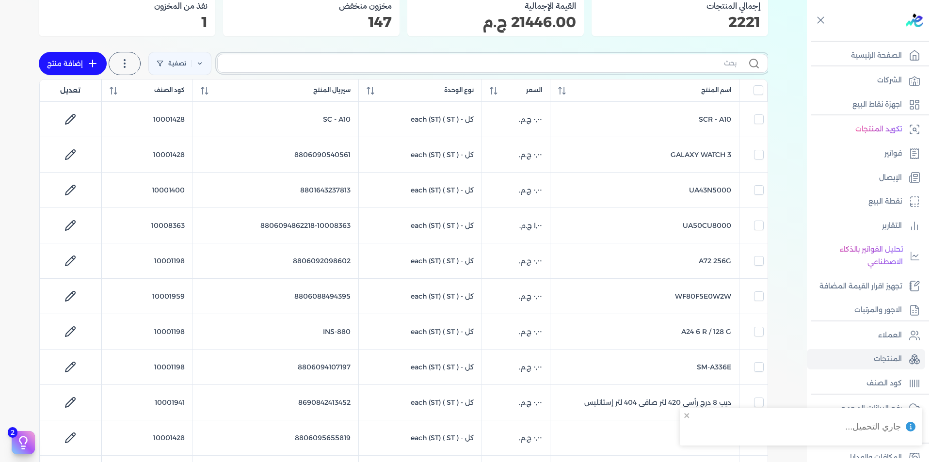
click at [699, 64] on input "text" at bounding box center [480, 63] width 511 height 10
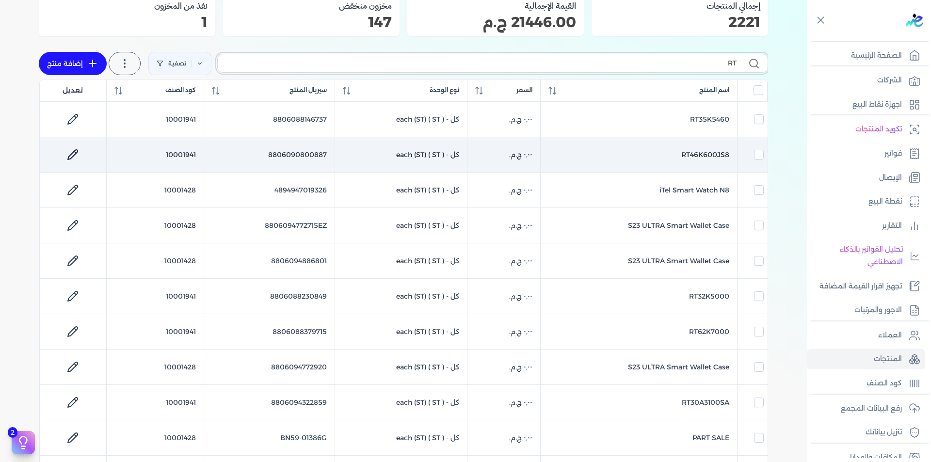
type input "RT"
click at [185, 156] on td "10001941" at bounding box center [154, 154] width 97 height 35
checkbox input "false"
checkbox input "true"
checkbox input "false"
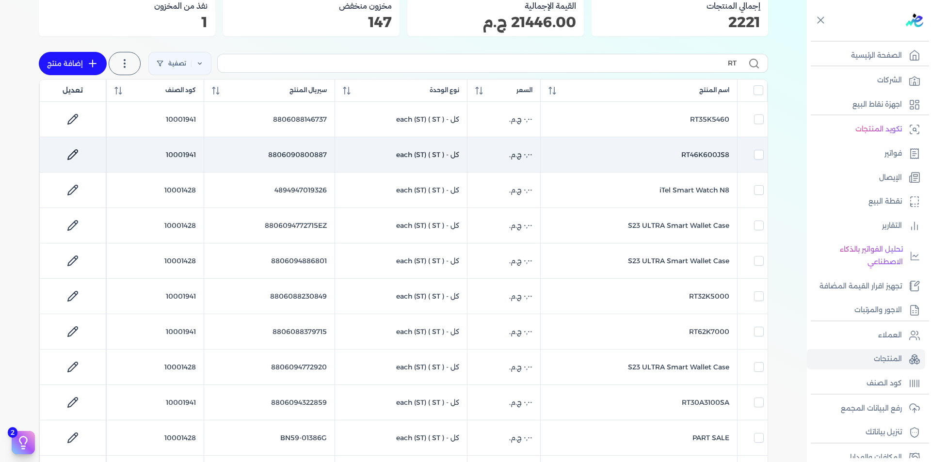
checkbox input "false"
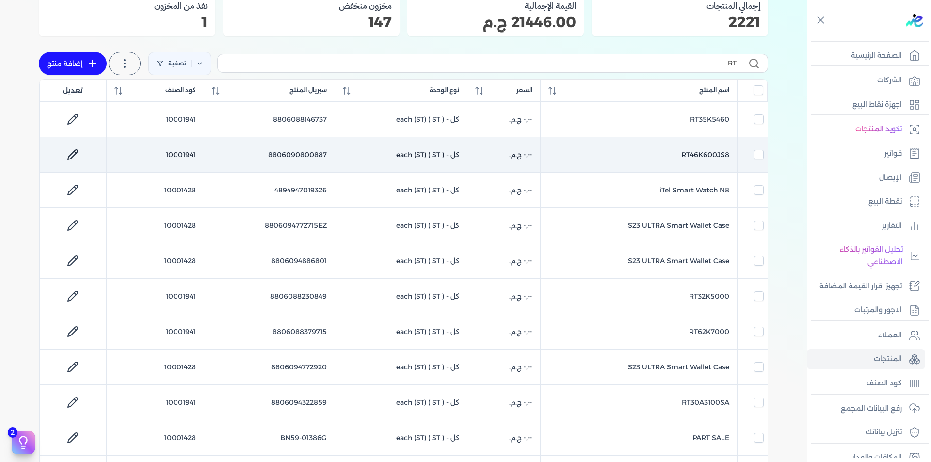
checkbox input "false"
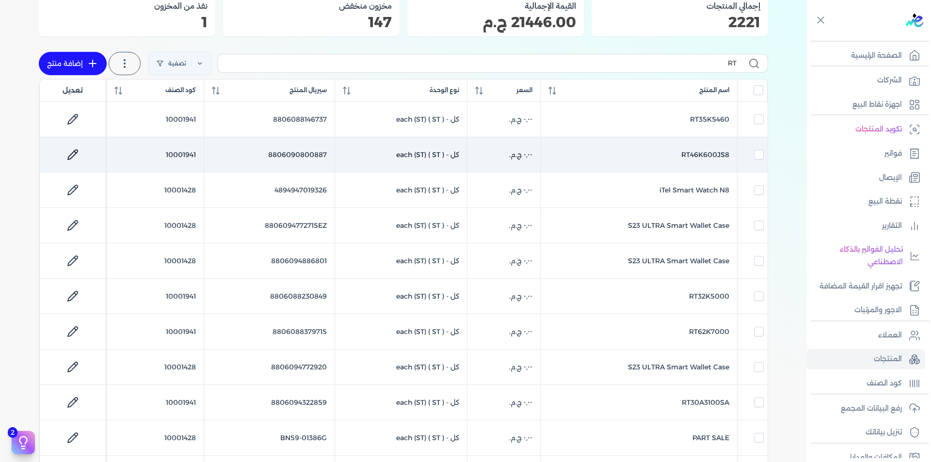
checkbox input "false"
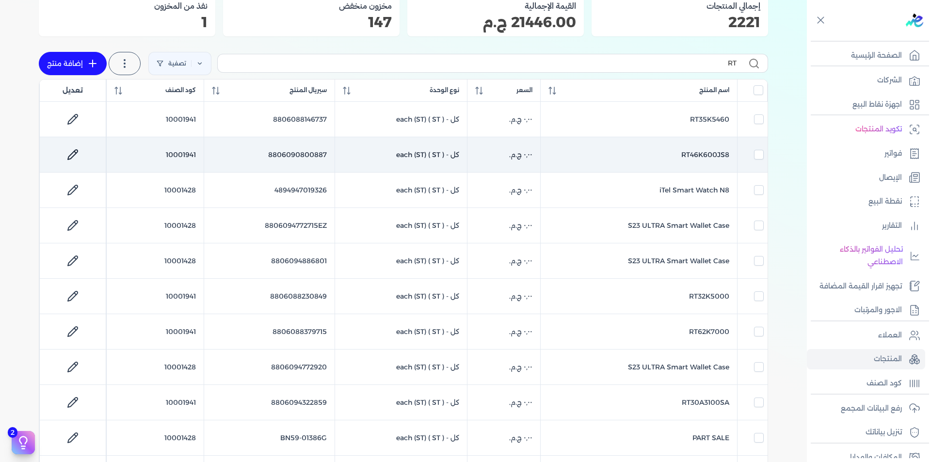
checkbox input "false"
click at [184, 156] on td "10001941" at bounding box center [154, 154] width 97 height 35
checkbox input "false"
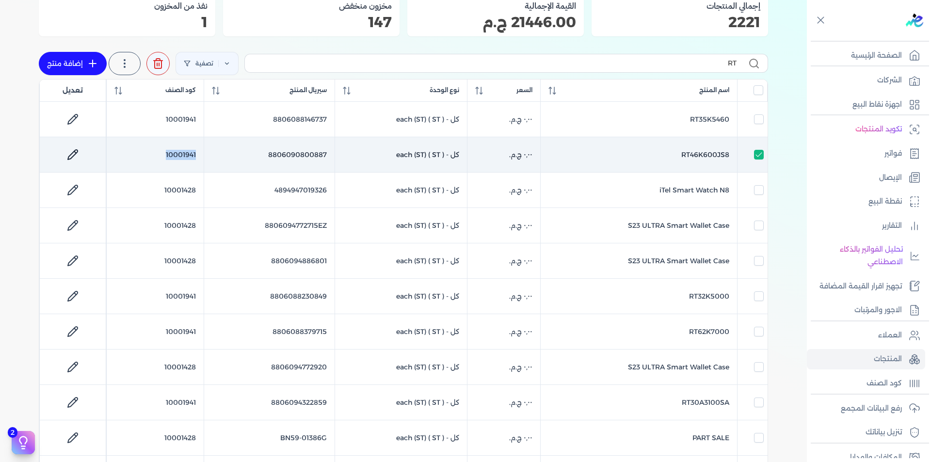
checkbox input "false"
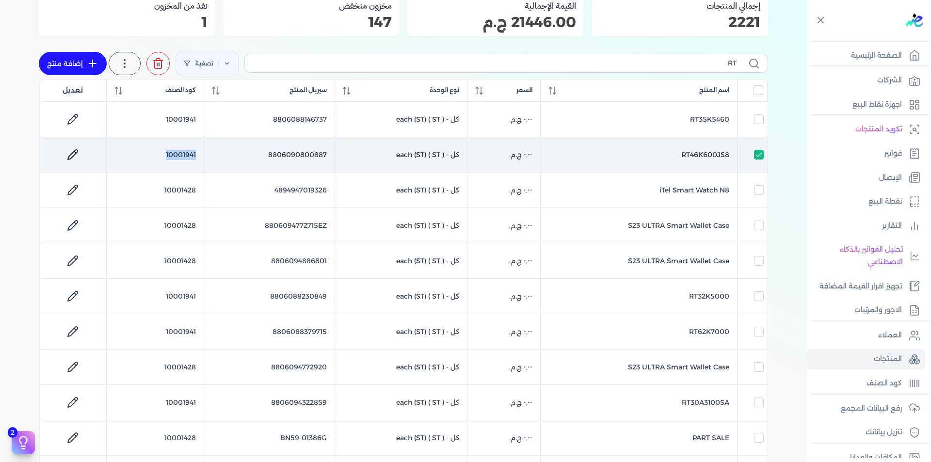
checkbox input "false"
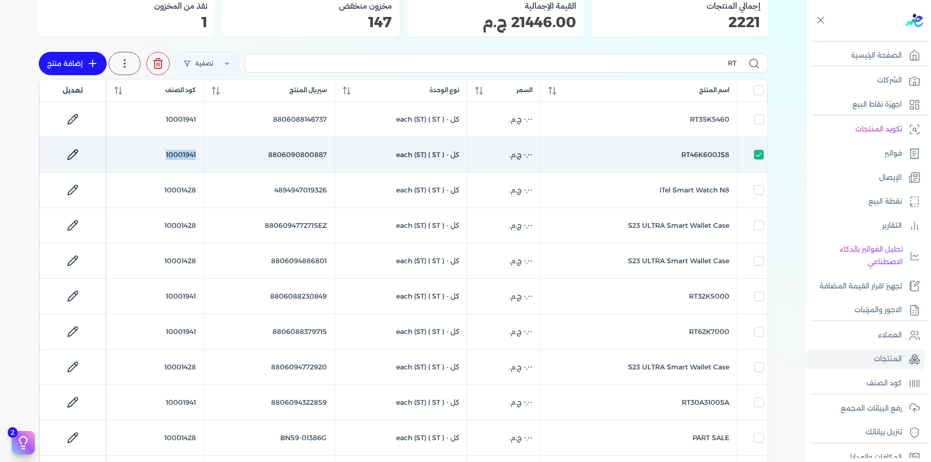
checkbox input "false"
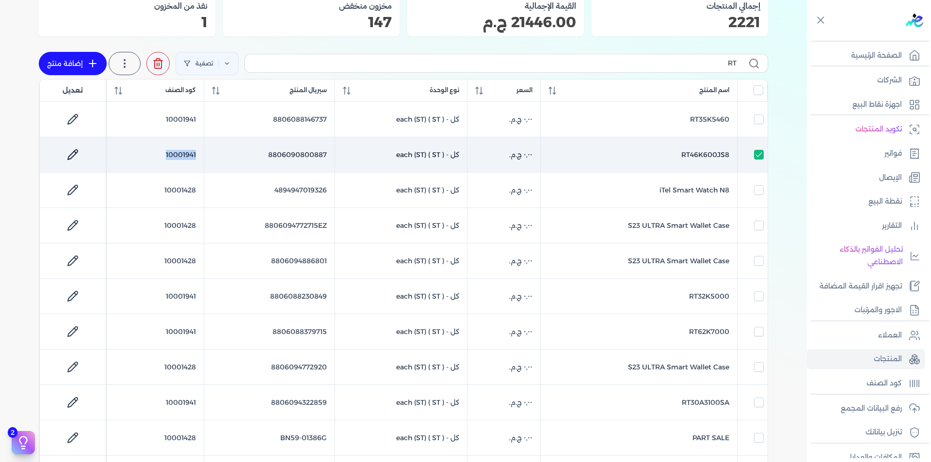
checkbox input "false"
copy td "10001941"
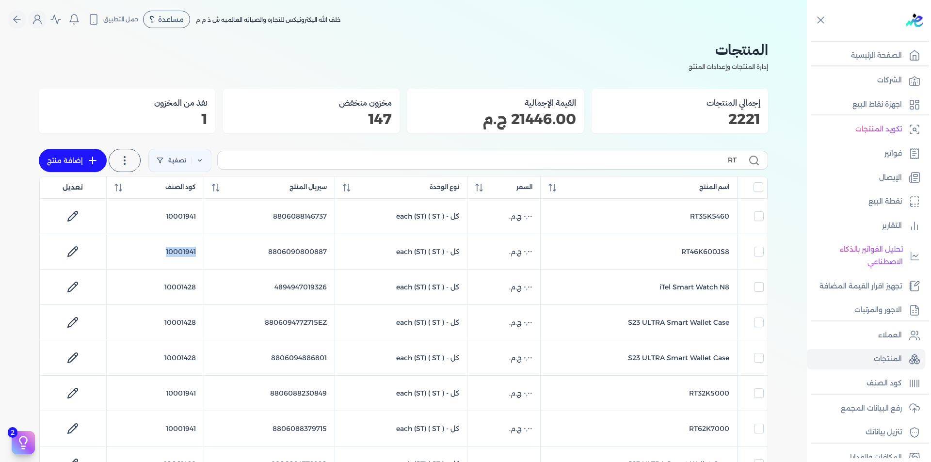
click at [94, 159] on icon at bounding box center [93, 161] width 12 height 12
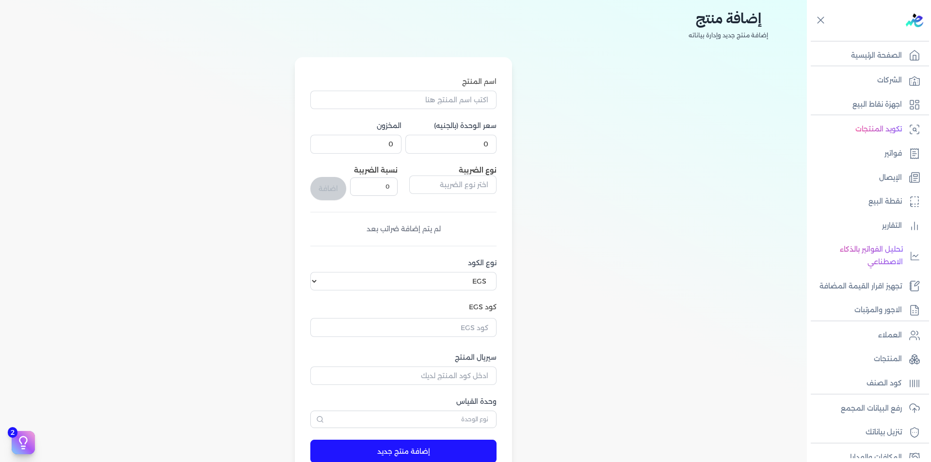
scroll to position [97, 0]
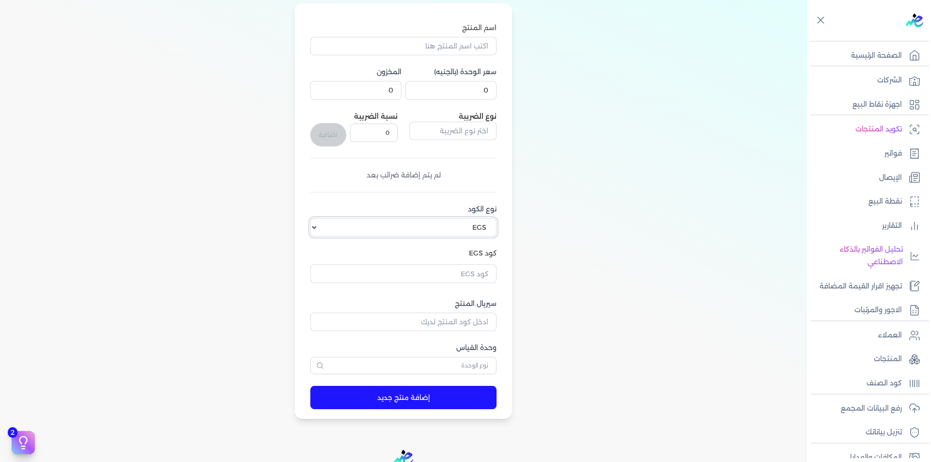
click at [469, 226] on select "اختر نوع الكود EGS GS1" at bounding box center [403, 227] width 186 height 18
select select "GS1"
click at [312, 218] on select "اختر نوع الكود EGS GS1" at bounding box center [403, 227] width 186 height 18
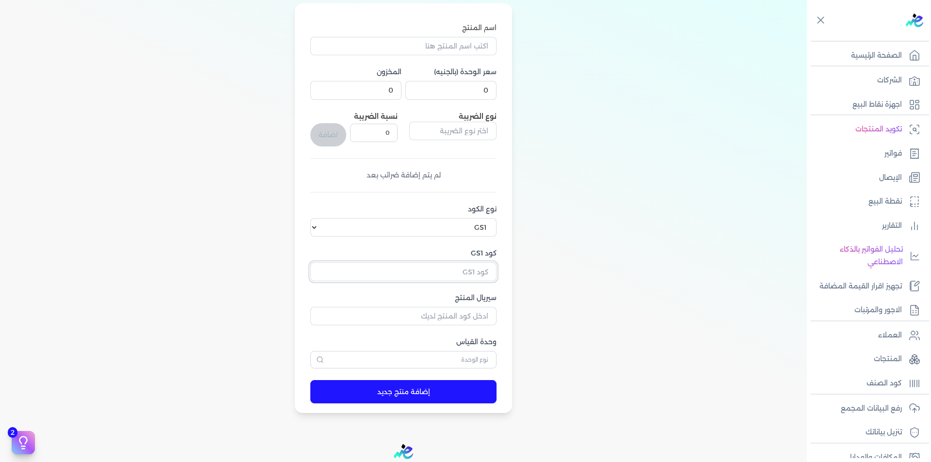
click at [482, 274] on input "كود GS1" at bounding box center [403, 271] width 186 height 18
paste input "10001941"
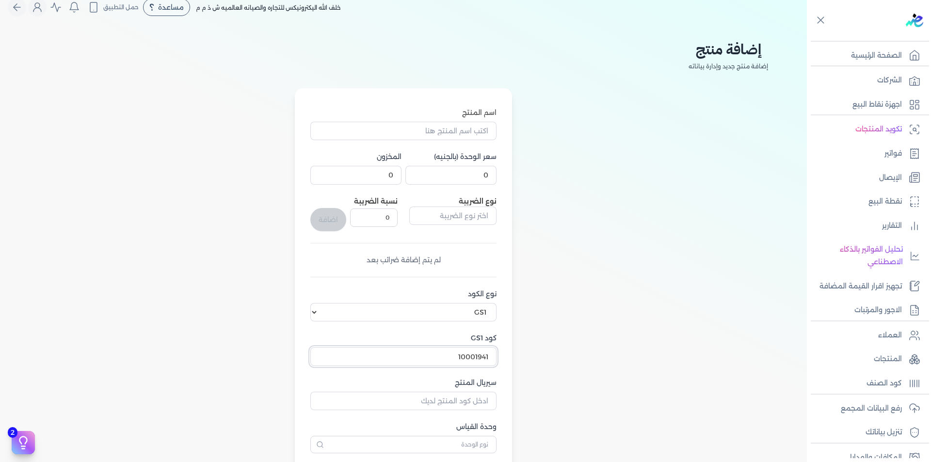
scroll to position [0, 0]
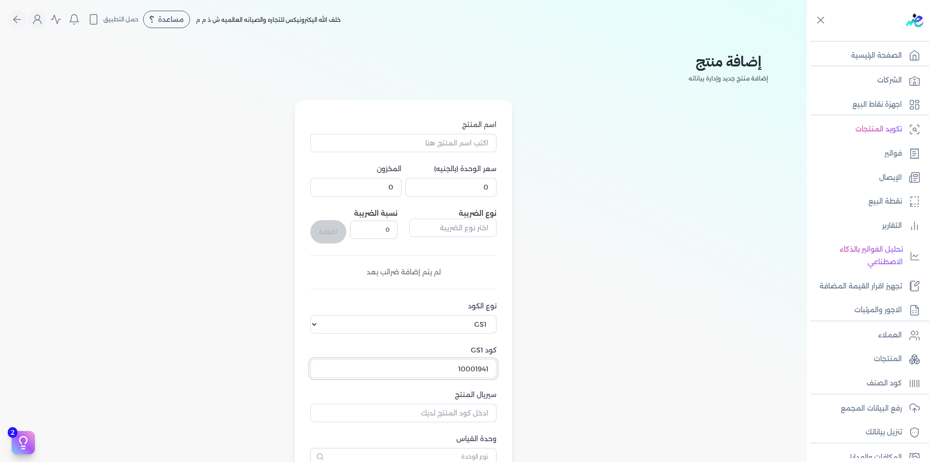
type input "10001941"
click at [464, 148] on input "اسم المنتج" at bounding box center [403, 143] width 186 height 18
paste input "RT40DG3111QV"
type input "RT40DG3111QV"
click at [454, 193] on input "0" at bounding box center [450, 187] width 91 height 18
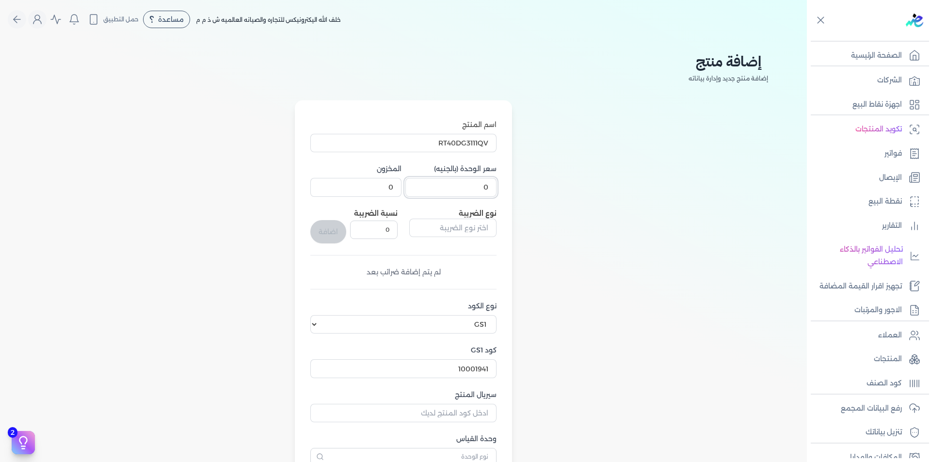
click at [454, 193] on input "0" at bounding box center [450, 187] width 91 height 18
type input "1"
drag, startPoint x: 385, startPoint y: 187, endPoint x: 401, endPoint y: 187, distance: 16.0
click at [401, 187] on input "0" at bounding box center [355, 187] width 91 height 18
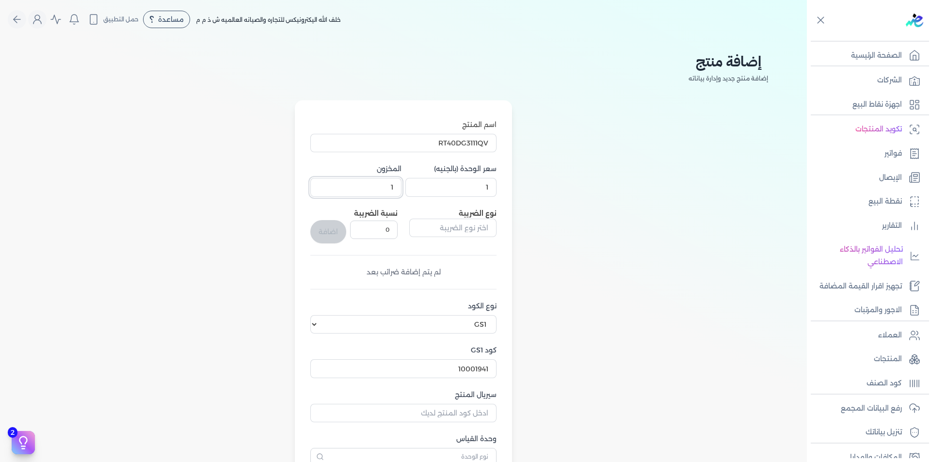
type input "1"
click at [449, 224] on input "text" at bounding box center [452, 228] width 87 height 18
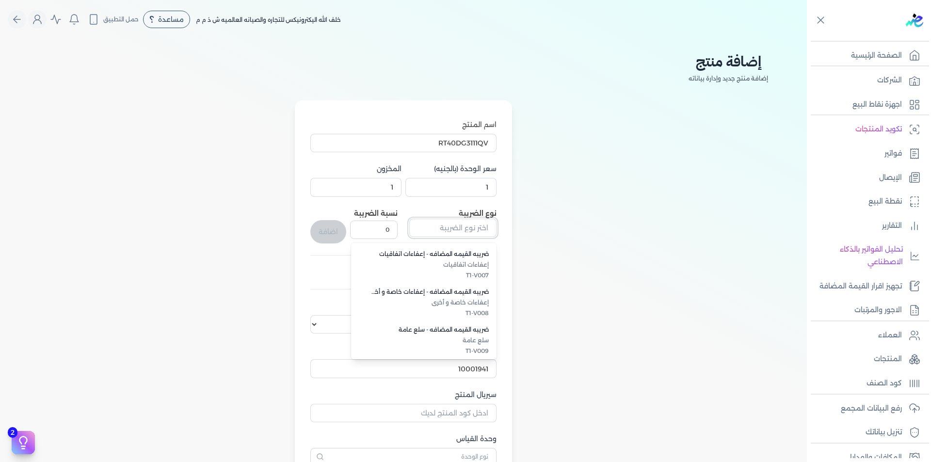
scroll to position [242, 0]
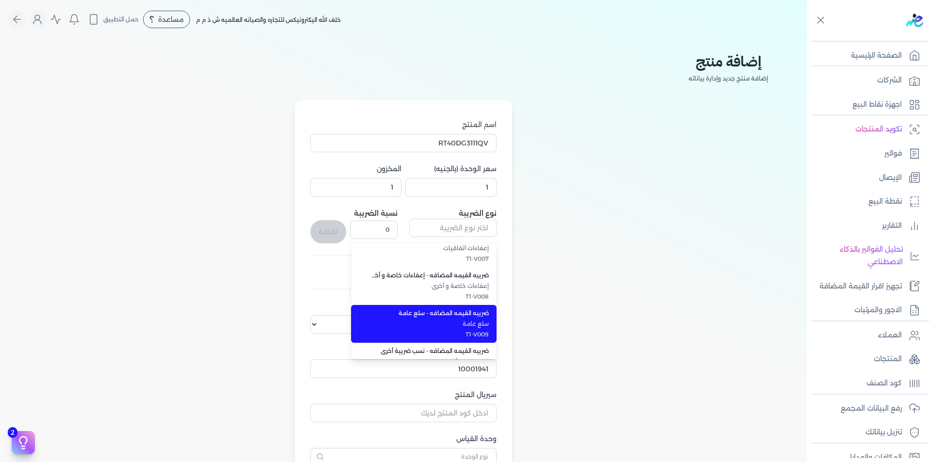
click at [474, 328] on span "سلع عامة" at bounding box center [429, 323] width 118 height 9
type input "ضريبه القيمه المضافه - سلع عامة"
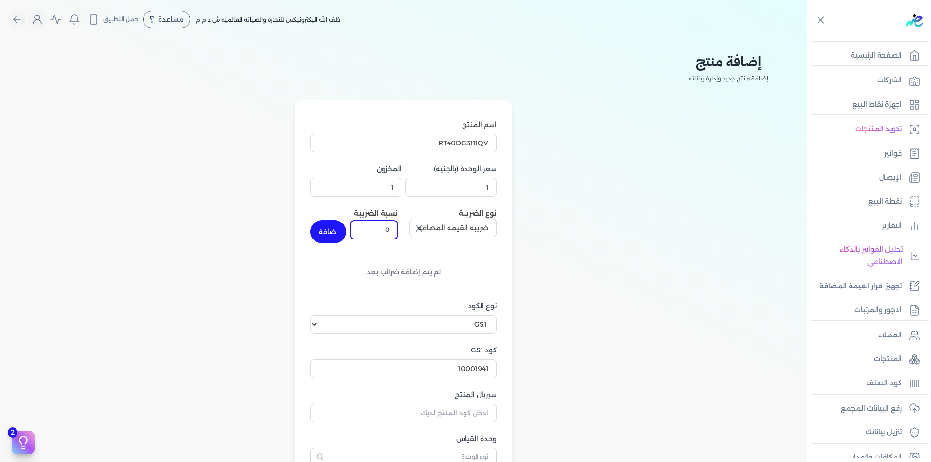
drag, startPoint x: 377, startPoint y: 224, endPoint x: 397, endPoint y: 227, distance: 20.0
click at [396, 227] on input "0" at bounding box center [374, 230] width 48 height 18
type input "14"
click at [325, 233] on button "اضافة" at bounding box center [328, 231] width 36 height 23
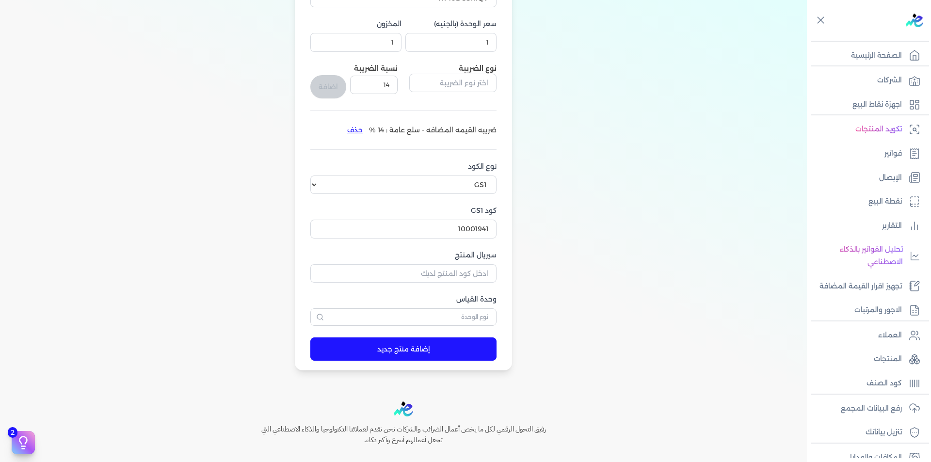
scroll to position [145, 0]
click at [467, 271] on input "سيريال المنتج" at bounding box center [403, 273] width 186 height 18
paste input "8806095473017"
type input "8806095473017"
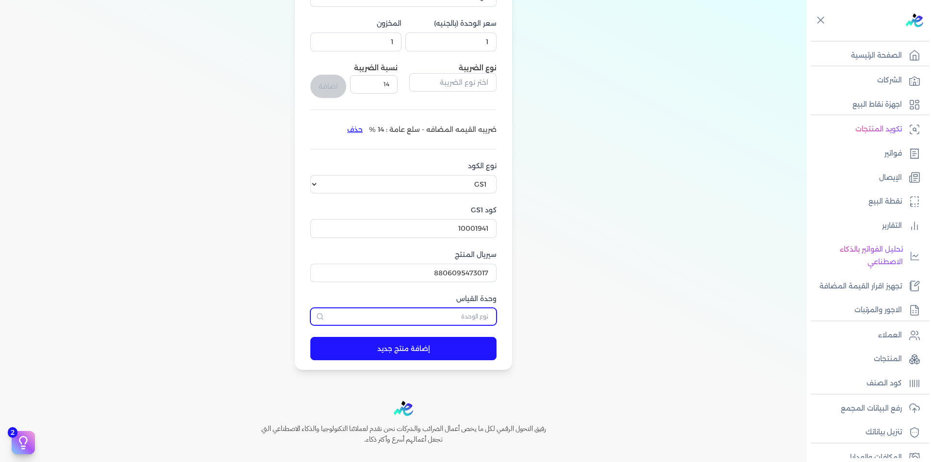
click at [482, 316] on input "text" at bounding box center [403, 316] width 186 height 17
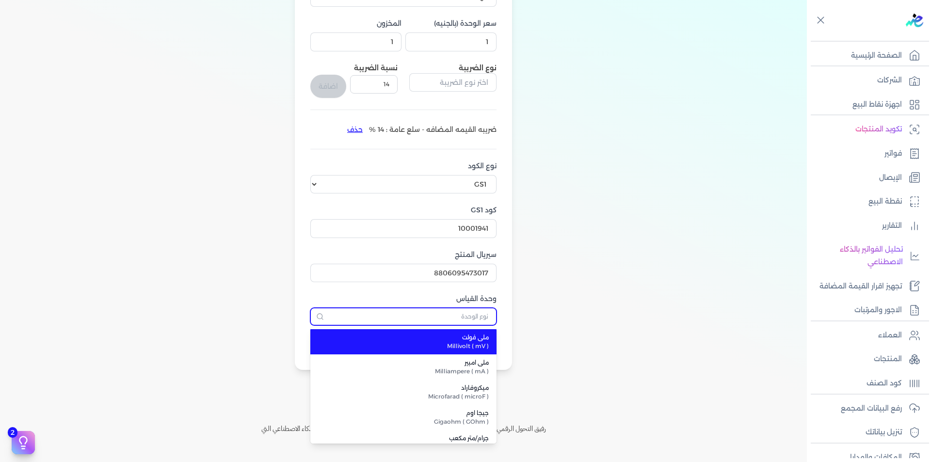
type input ";"
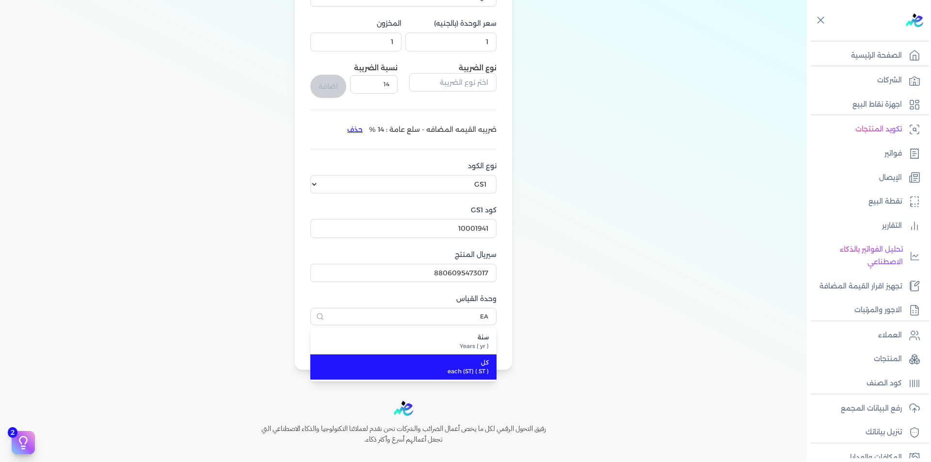
click at [477, 372] on span "each (ST) ( ST )" at bounding box center [409, 371] width 159 height 9
type input "كل"
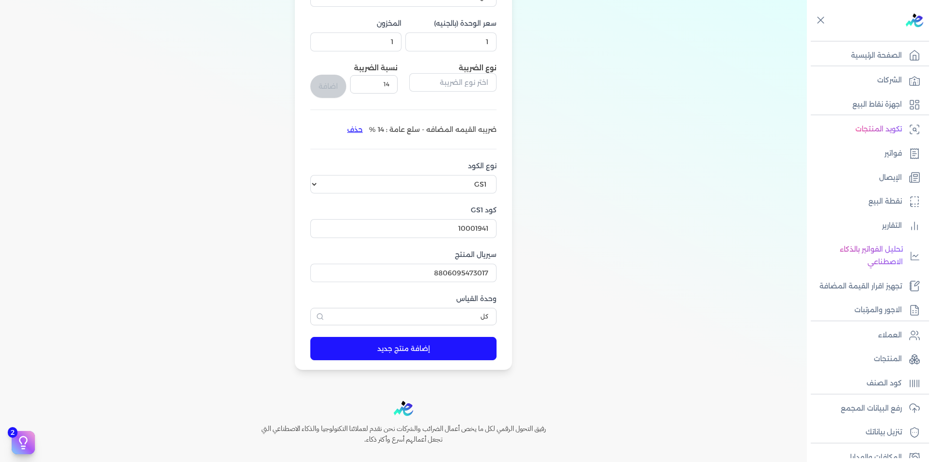
click at [467, 353] on button "إضافة منتج جديد" at bounding box center [403, 348] width 186 height 23
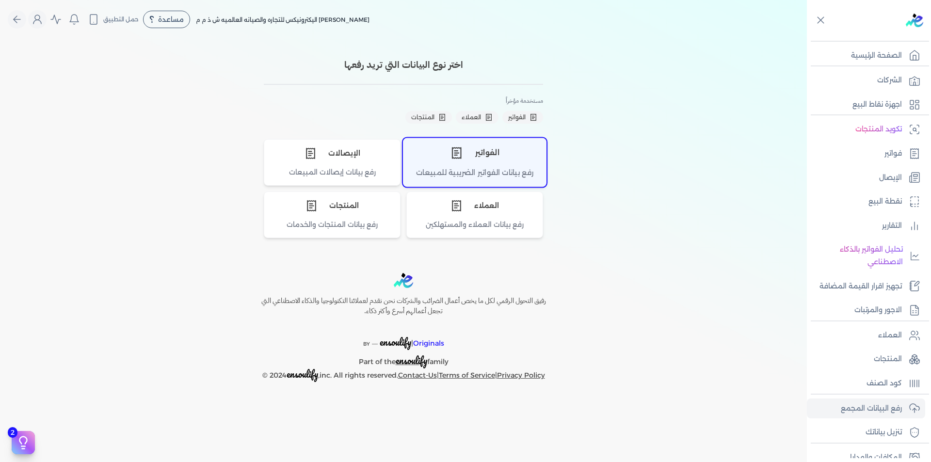
click at [501, 164] on div "الفواتير" at bounding box center [474, 152] width 143 height 29
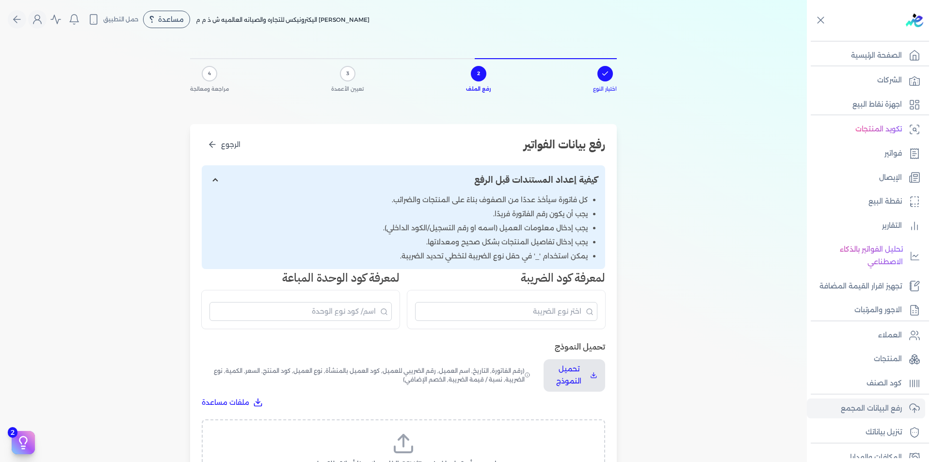
scroll to position [288, 0]
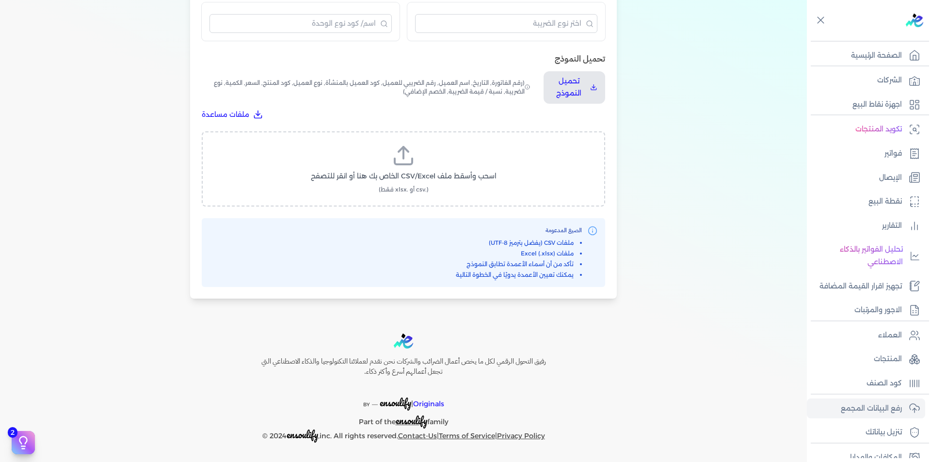
click at [417, 161] on label "اسحب وأسقط ملف CSV/Excel الخاص بك هنا أو انقر للتصفح (.csv أو .xlsx فقط)" at bounding box center [403, 169] width 378 height 50
click at [0, 0] on input "اسحب وأسقط ملف CSV/Excel الخاص بك هنا أو انقر للتصفح (.csv أو .xlsx فقط)" at bounding box center [0, 0] width 0 height 0
click at [432, 182] on span "تحميل الملف" at bounding box center [432, 185] width 41 height 10
select select "رقم الفاتورة"
select select "التاريخ"
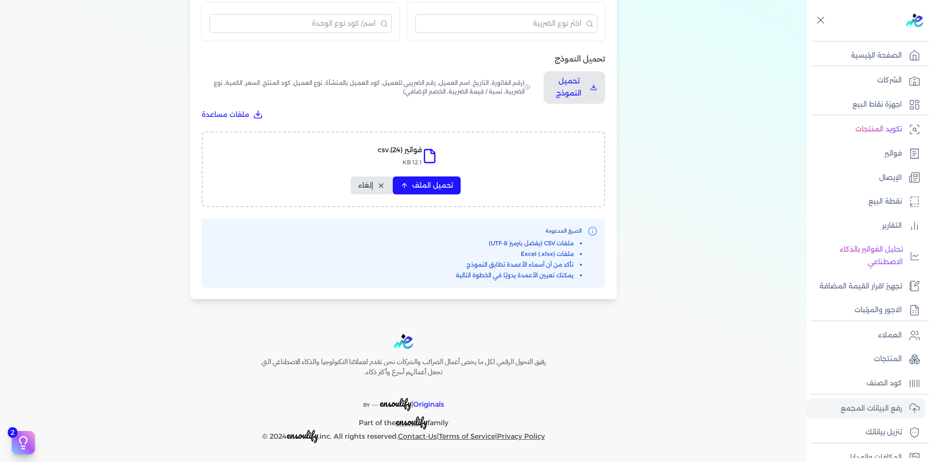
select select "أسم العميل"
select select "الرقم الضريبي"
select select "نوع العميل"
select select "الرقم التسلسلي الداخلي"
select select "وصف البند"
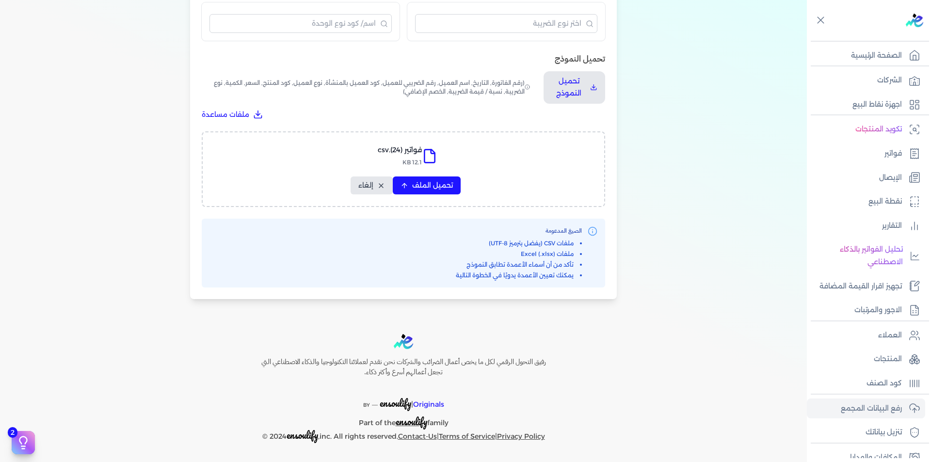
select select "سيريال المنتج"
select select "السعر"
select select "الكمية"
select select "نوع الضريبة"
select select "نسبة / قيمة الضريبة"
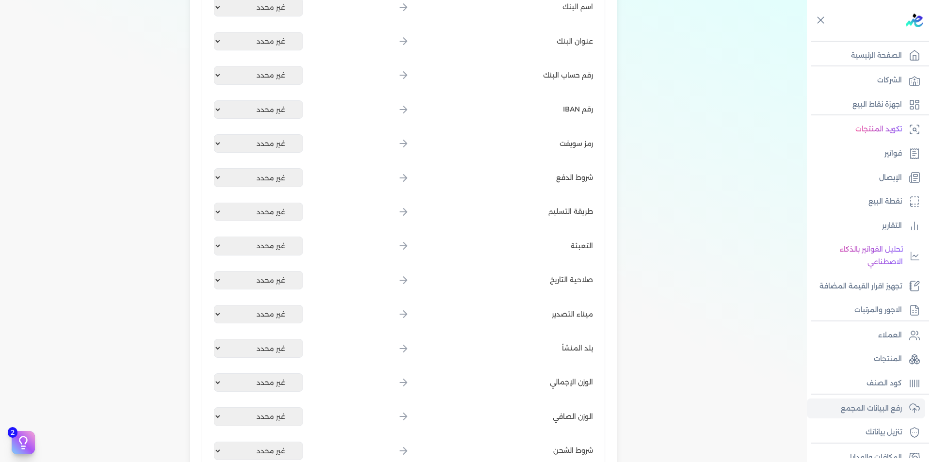
scroll to position [1112, 0]
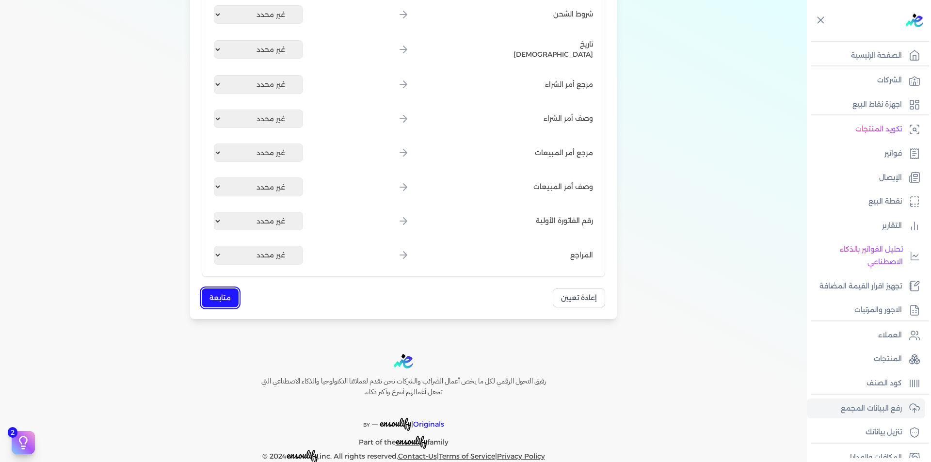
click at [224, 288] on button "متابعة" at bounding box center [220, 297] width 37 height 19
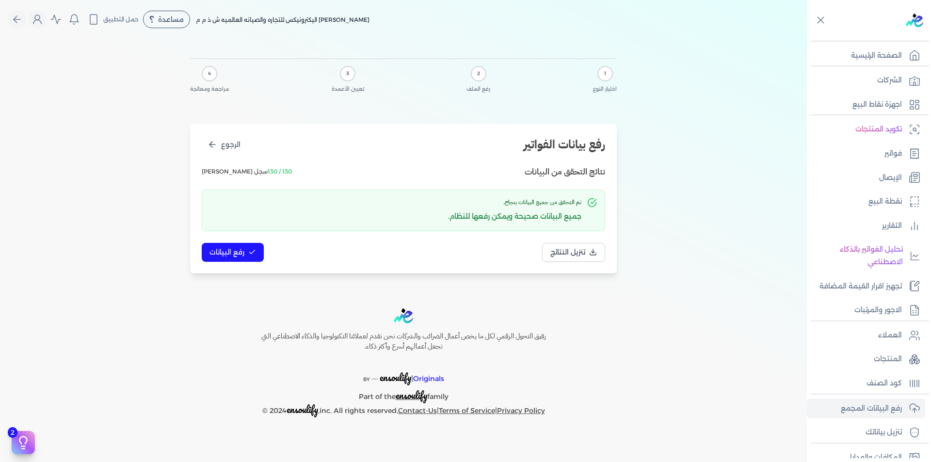
scroll to position [0, 0]
click at [240, 248] on span "رفع البيانات" at bounding box center [226, 252] width 35 height 10
